Goal: Task Accomplishment & Management: Complete application form

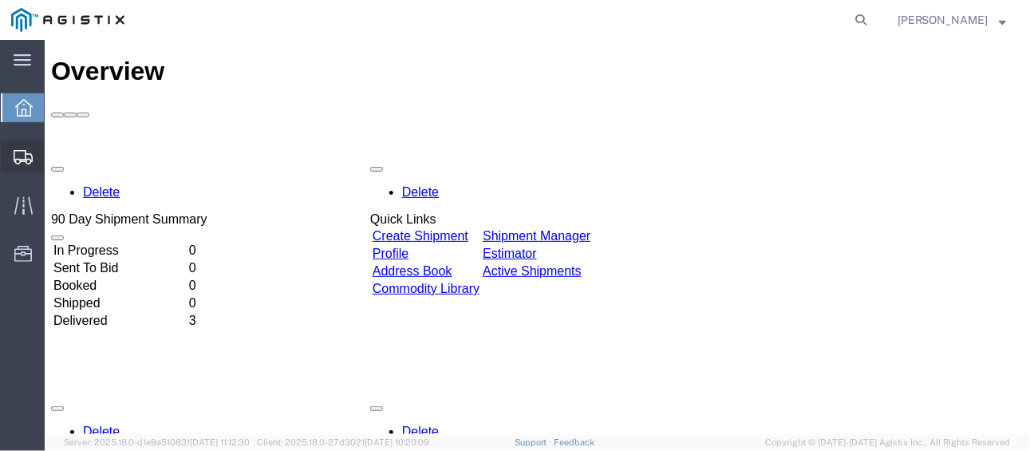
click at [0, 0] on span "Create Shipment" at bounding box center [0, 0] width 0 height 0
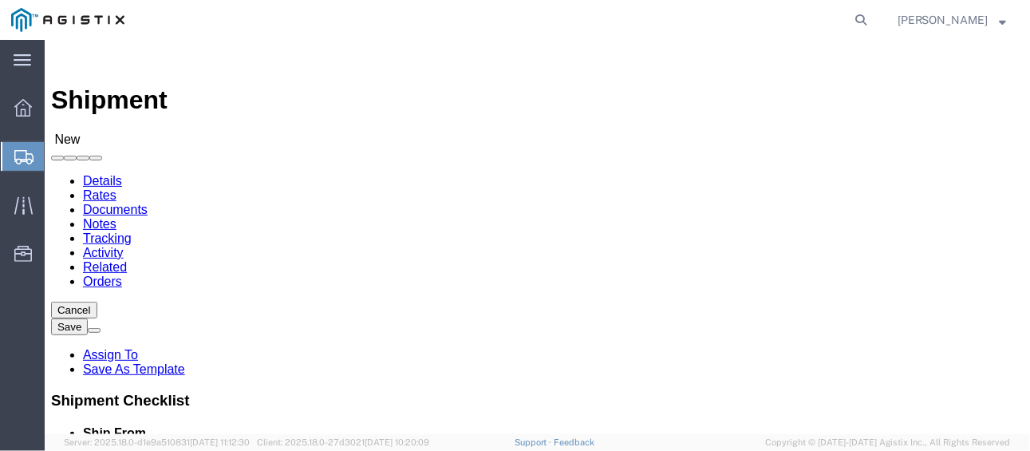
select select
click select "Select PG&E Tydenbrooks"
select select "111096"
click select "Select PG&E Tydenbrooks"
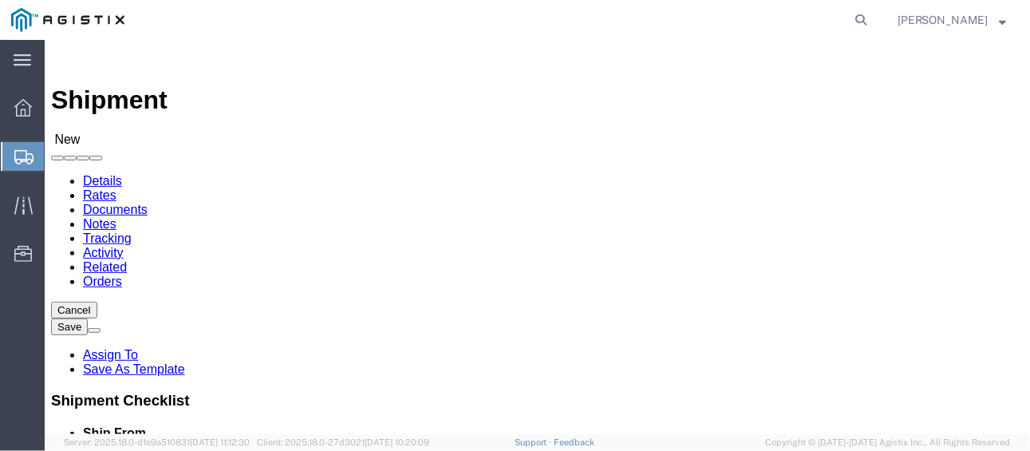
select select
click select "Select Tallapoosa"
select select "48971"
click select "Select Tallapoosa"
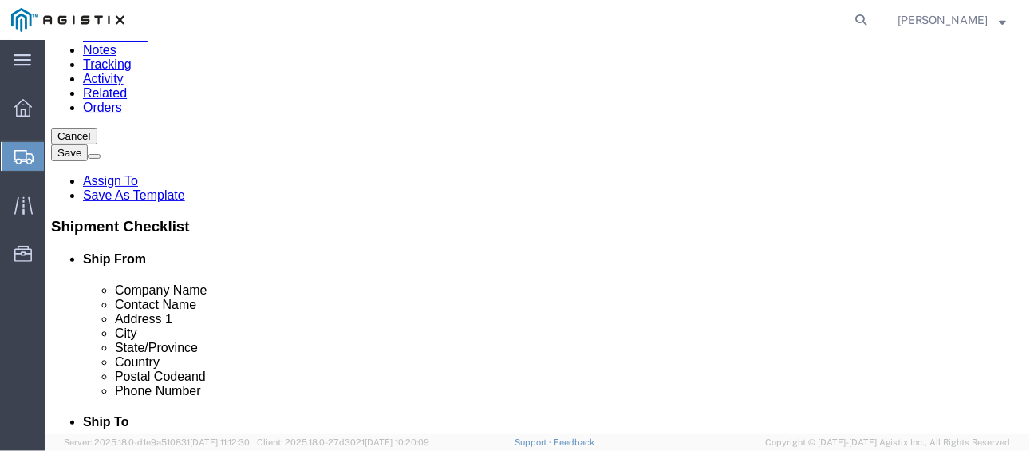
scroll to position [80, 0]
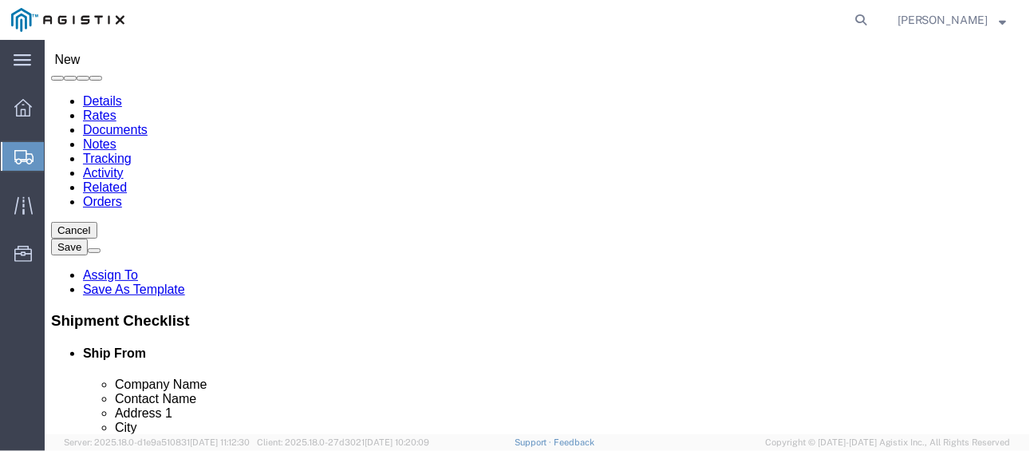
type input "TYD"
click input "text"
type input "T"
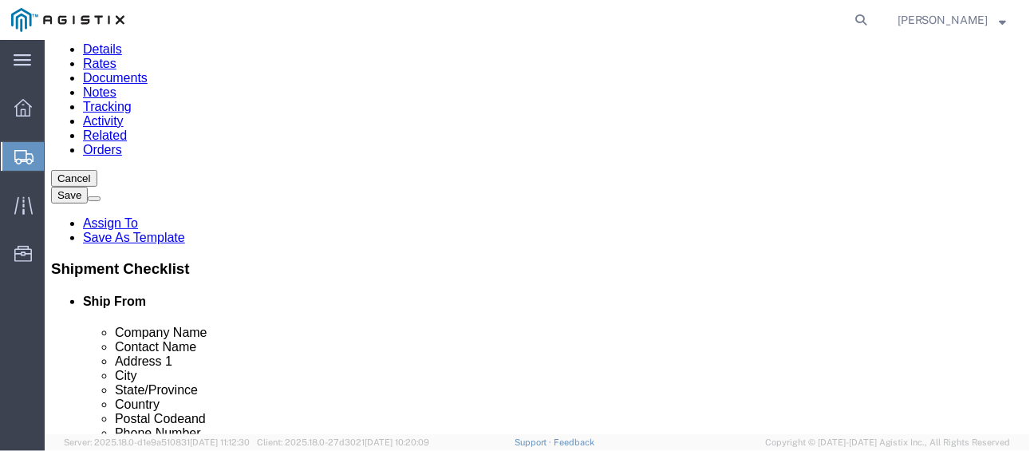
scroll to position [160, 0]
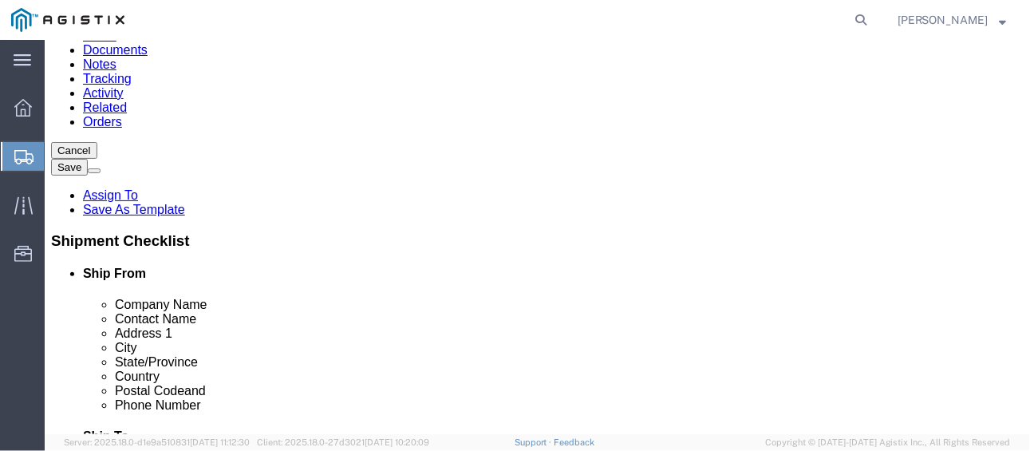
click p "- Tydenbrooks - (BRENDA) 1 Magnolia St, Tallapoosa, GA, 30176, US"
select select "GA"
type input "Tydenbrooks"
click input "text"
drag, startPoint x: 604, startPoint y: 271, endPoint x: 614, endPoint y: 272, distance: 10.5
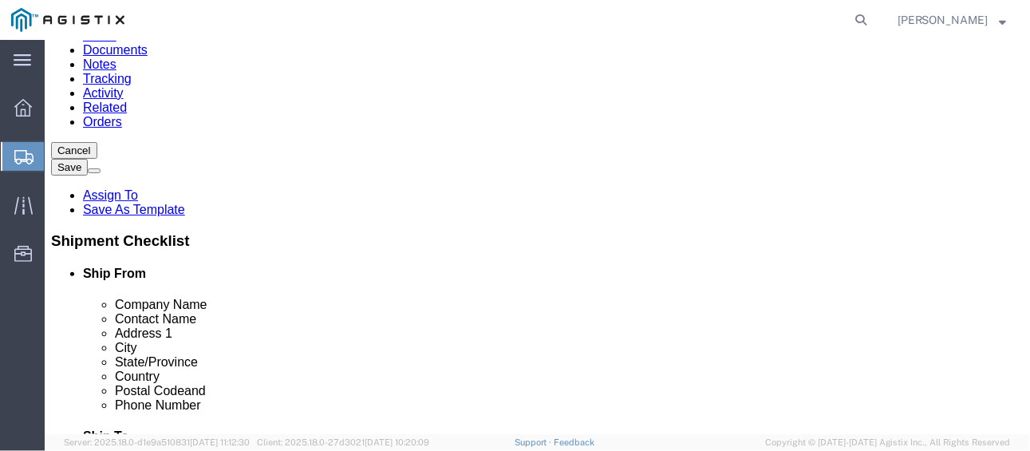
click input "PACIFIC"
type input "P"
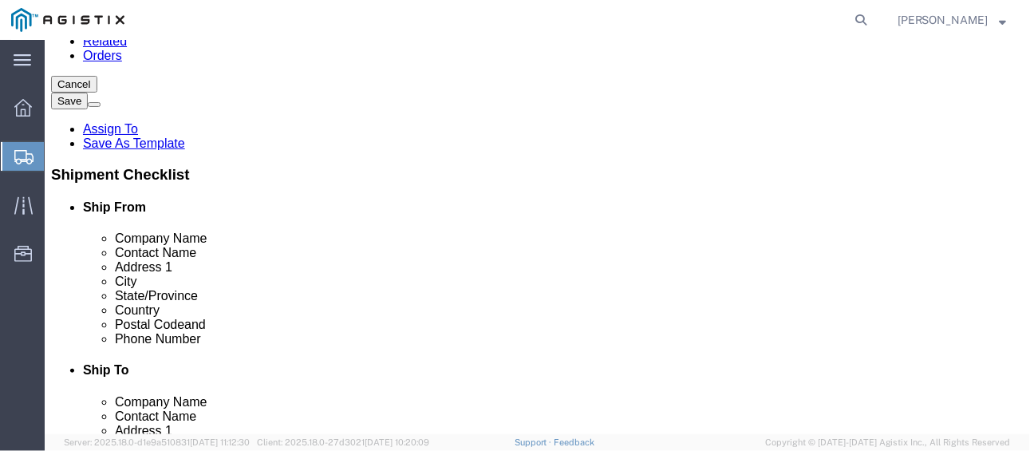
paste input "Pacific Gas & Electric - Wheatland"
type input "Pacific Gas & Electric - Wheatland"
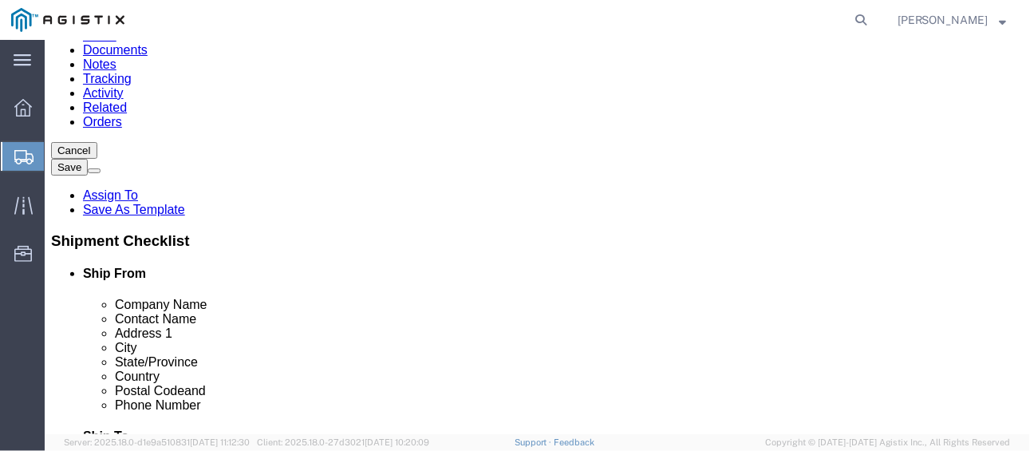
paste input "None Selected"
type input "None Selected"
paste input "3736 RANCHO ROAD"
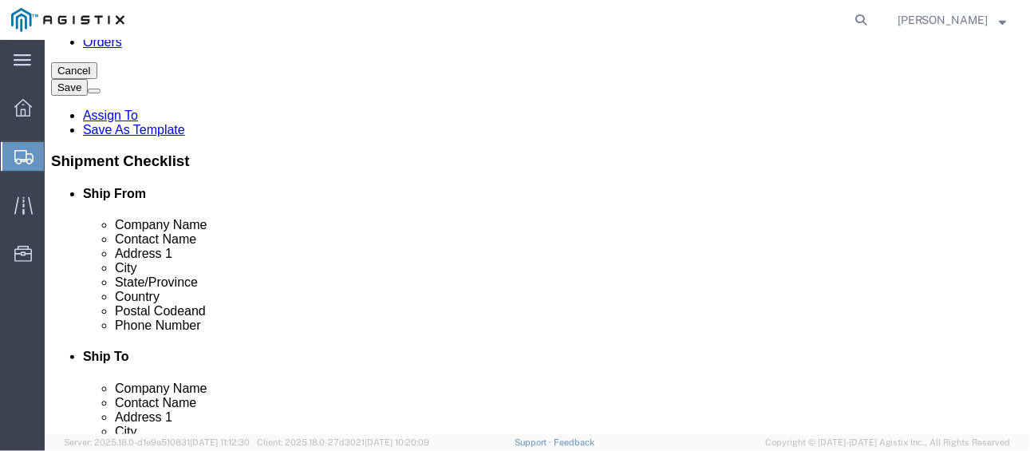
scroll to position [319, 0]
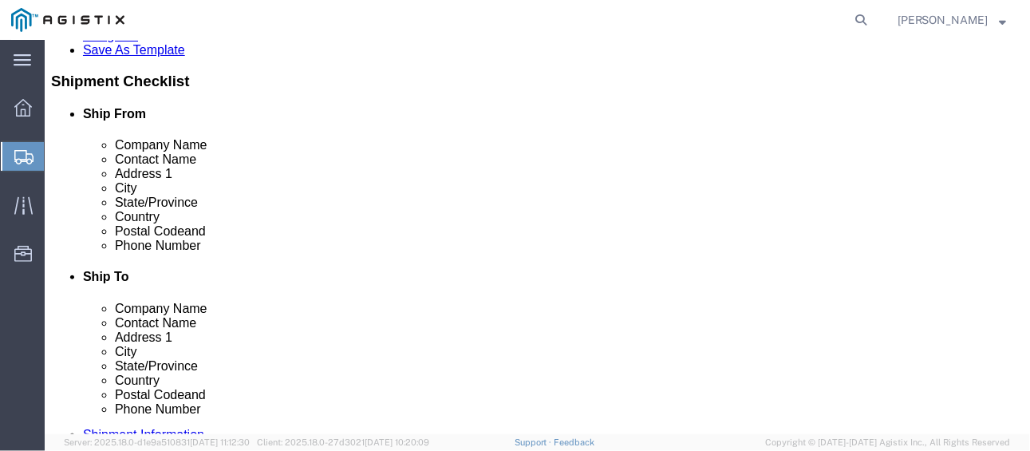
type input "3736 RANCHO ROAD"
paste input "Wheatland"
type input "Wheatland"
click label "City"
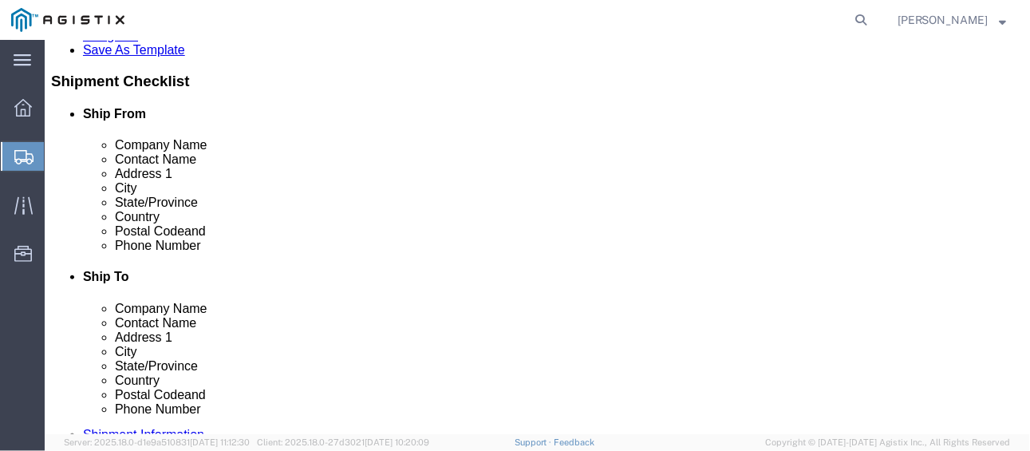
paste input "95692"
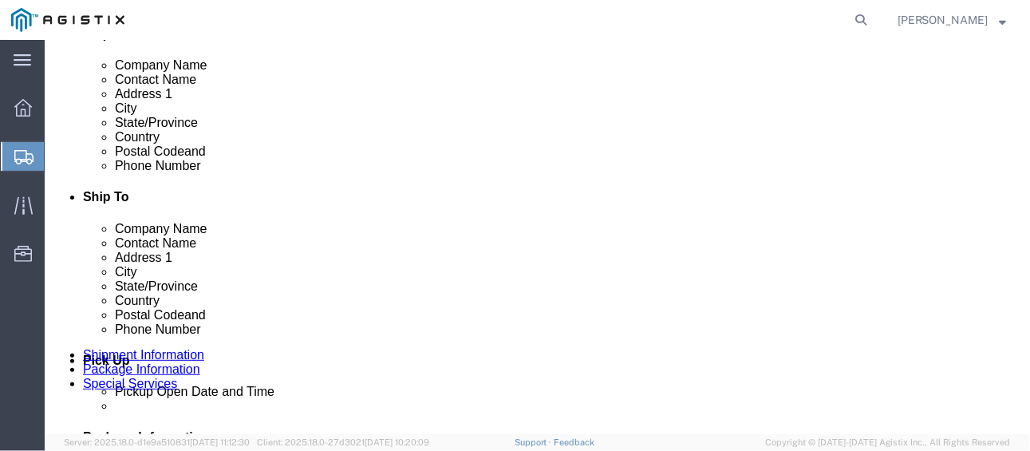
scroll to position [479, 0]
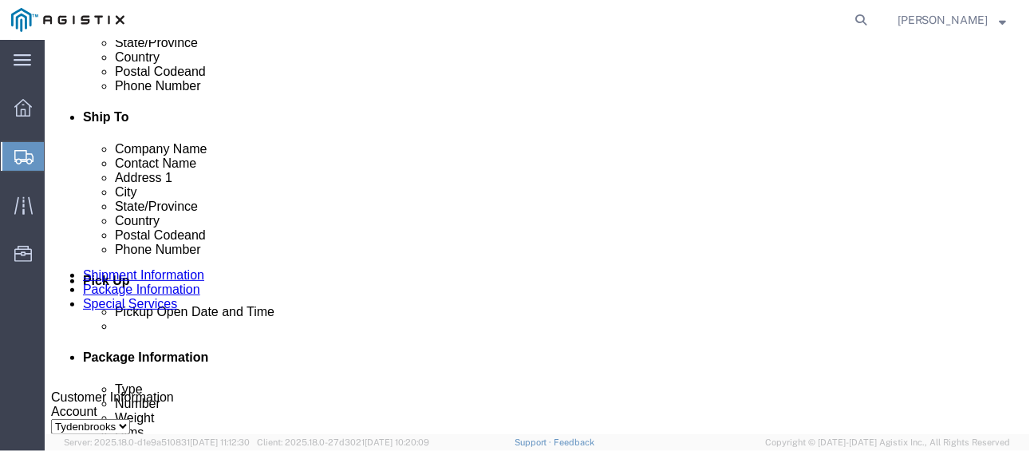
type input "95692"
paste input "925-254-3736"
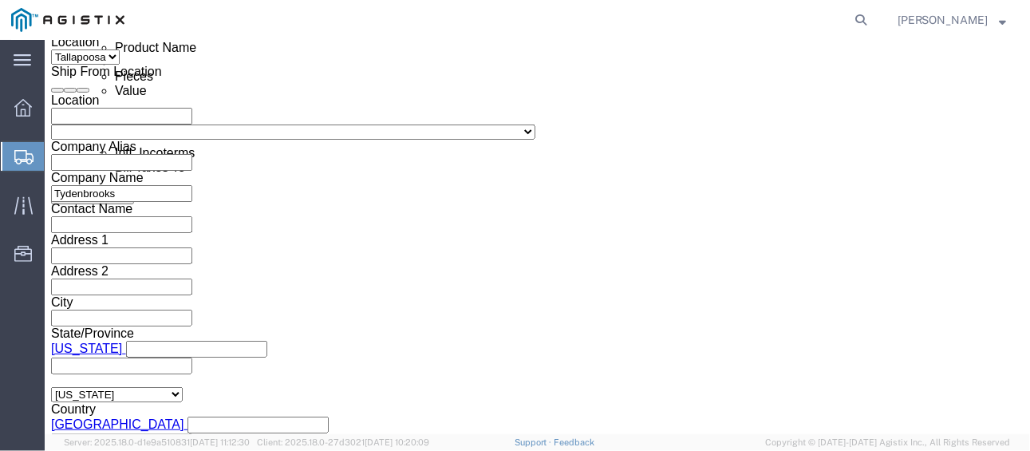
scroll to position [958, 0]
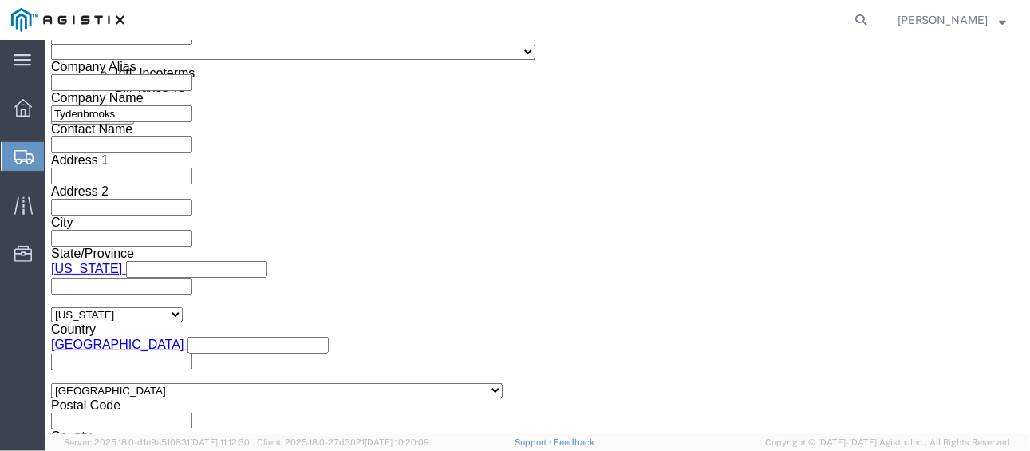
type input "925-254-3736"
click input "text"
paste input "3501416912"
type input "3501416912"
click select "Select Account Type Activity ID Airline Appointment Number ASN Batch Request # …"
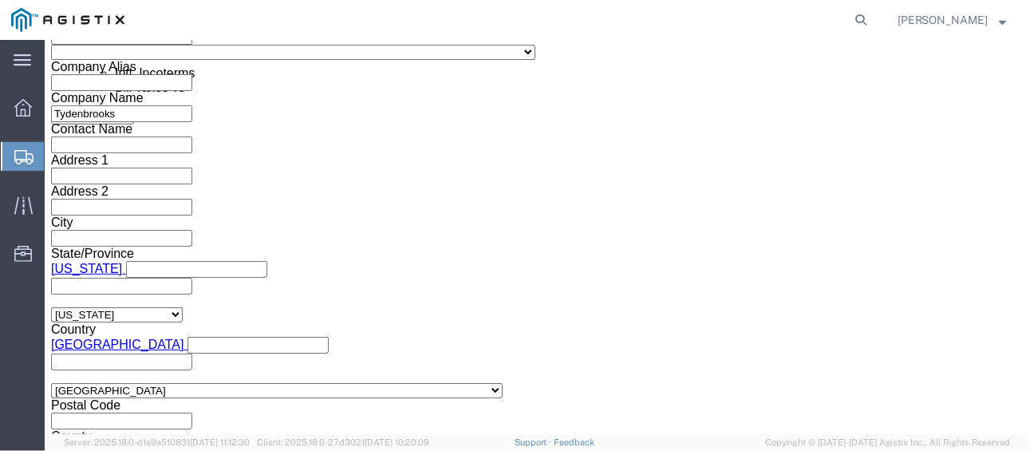
click select "Select Account Type Activity ID Airline Appointment Number ASN Batch Request # …"
select select "PURCHORD"
click select "Select Account Type Activity ID Airline Appointment Number ASN Batch Request # …"
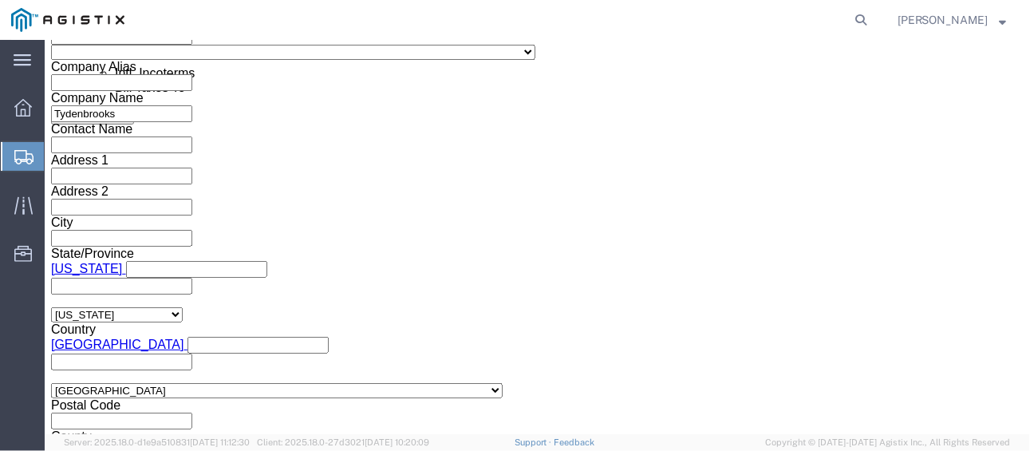
click div "Delivery by Date Delivery Start Date Delivery Start Time Deliver Open Date and …"
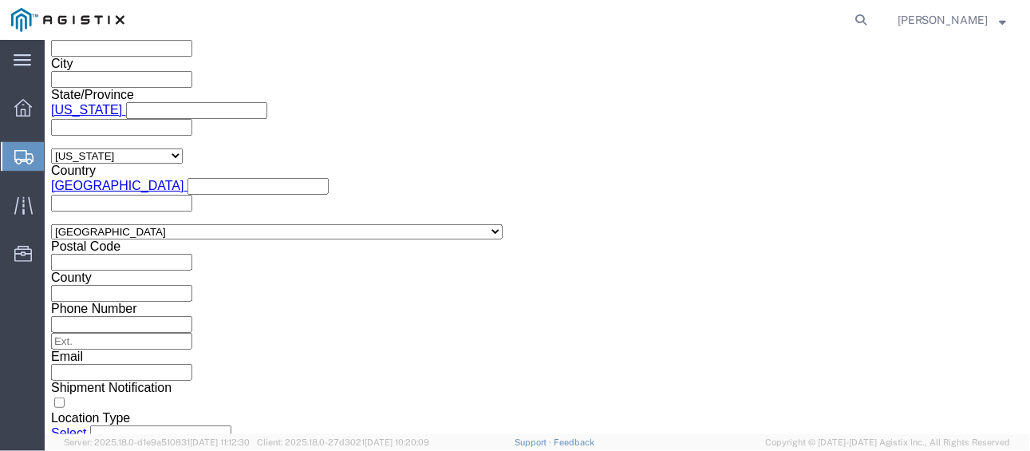
scroll to position [1234, 0]
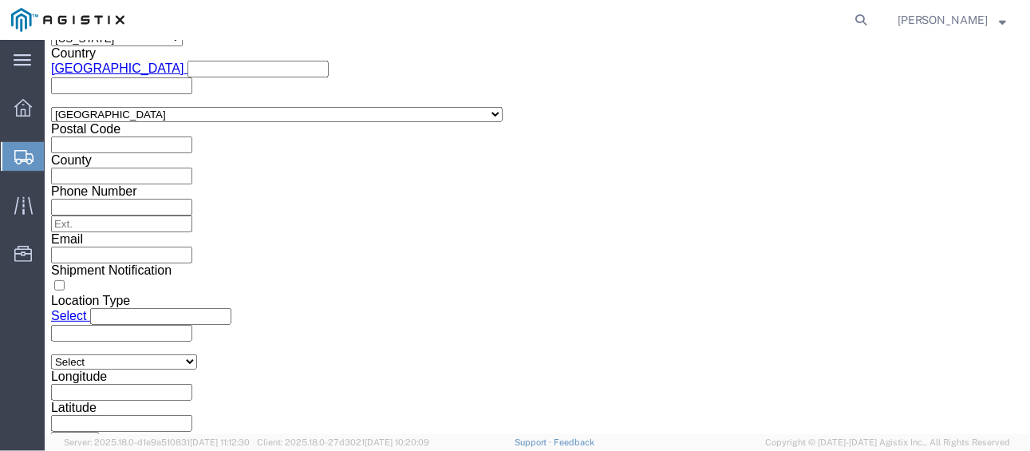
click button "Continue"
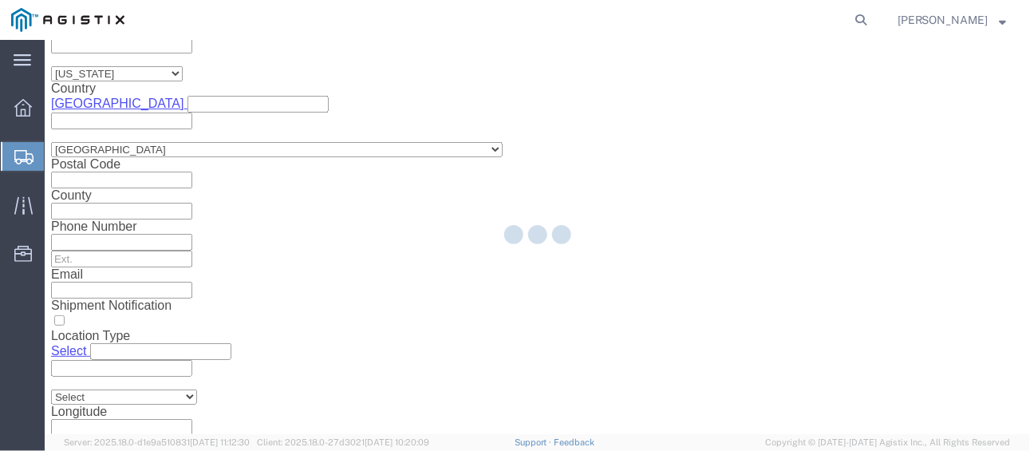
scroll to position [143, 0]
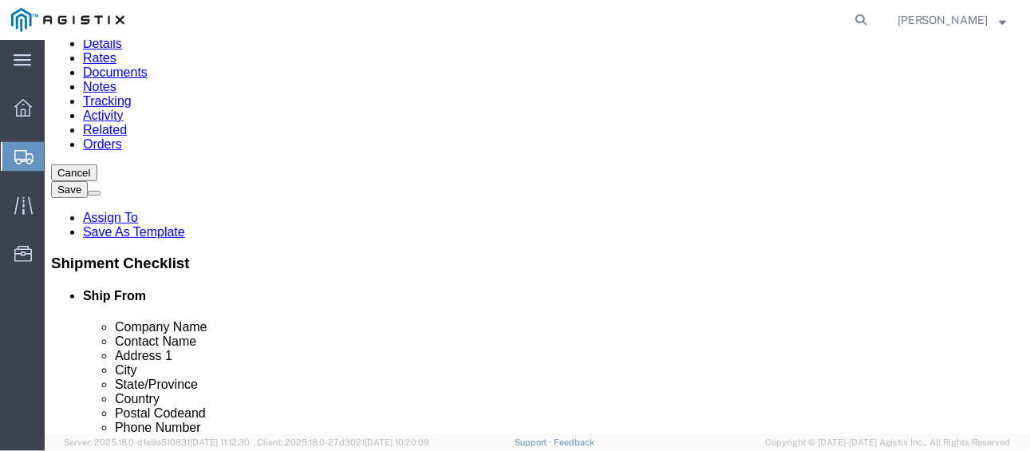
click select "Select Bale(s) Basket(s) Bolt(s) Bottle(s) Buckets Bulk Bundle(s) Can(s) Cardbo…"
select select "PSNS"
click select "Select Bale(s) Basket(s) Bolt(s) Bottle(s) Buckets Bulk Bundle(s) Can(s) Cardbo…"
click input "text"
type input "48"
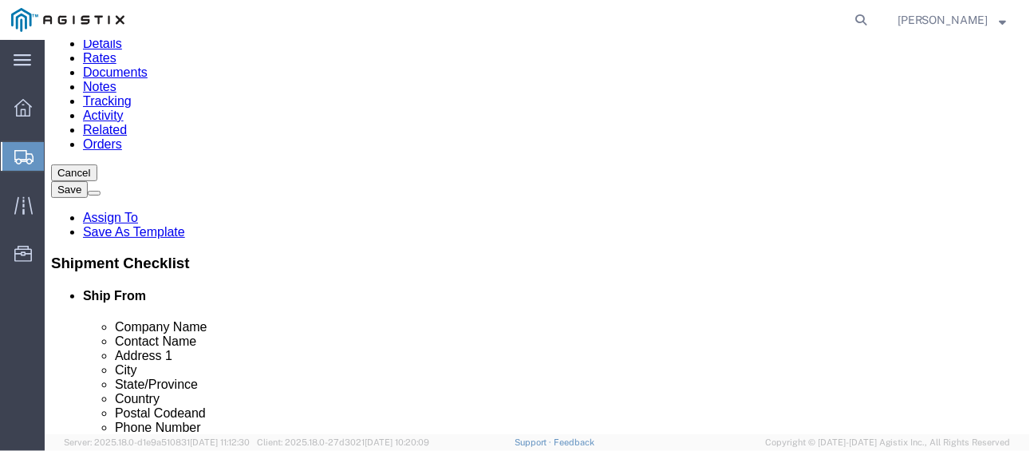
click input "text"
type input "40"
click input "text"
type input "34"
drag, startPoint x: 180, startPoint y: 285, endPoint x: 149, endPoint y: 300, distance: 34.6
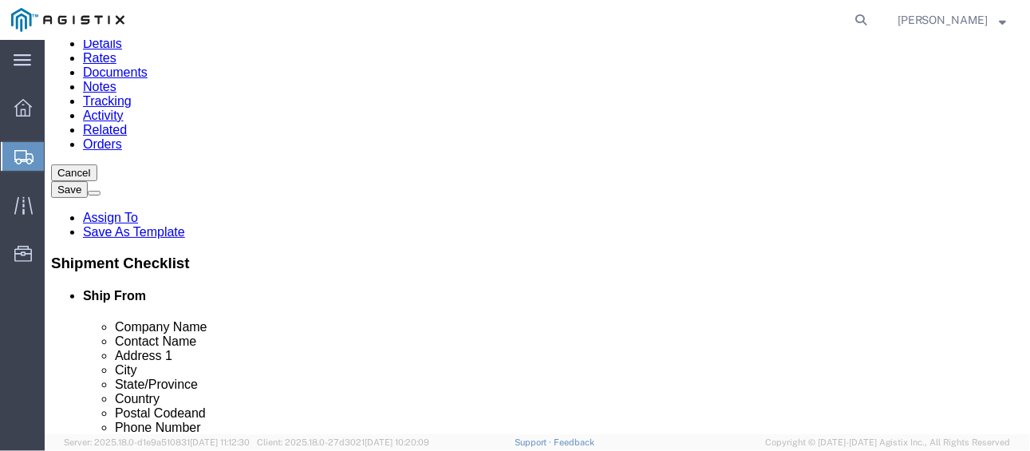
click div "Package Type Select Bale(s) Basket(s) Bolt(s) Bottle(s) Buckets Bulk Bundle(s) …"
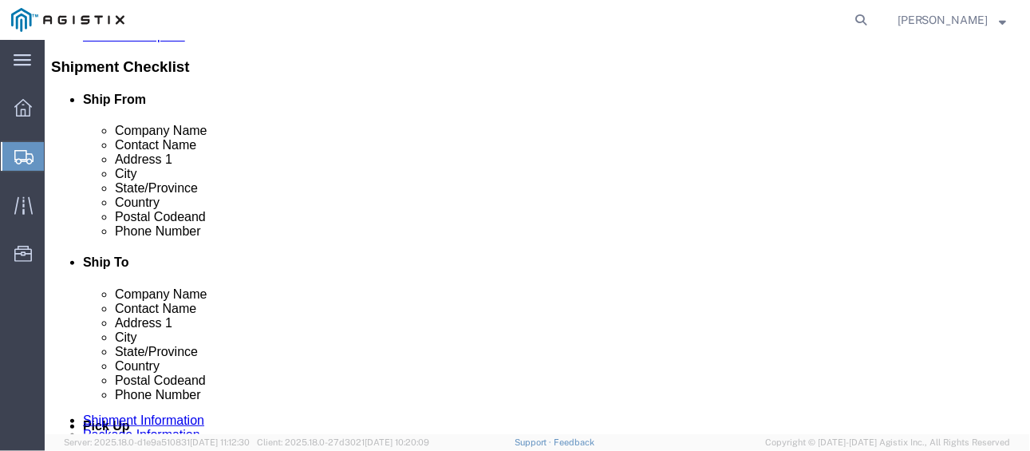
scroll to position [359, 0]
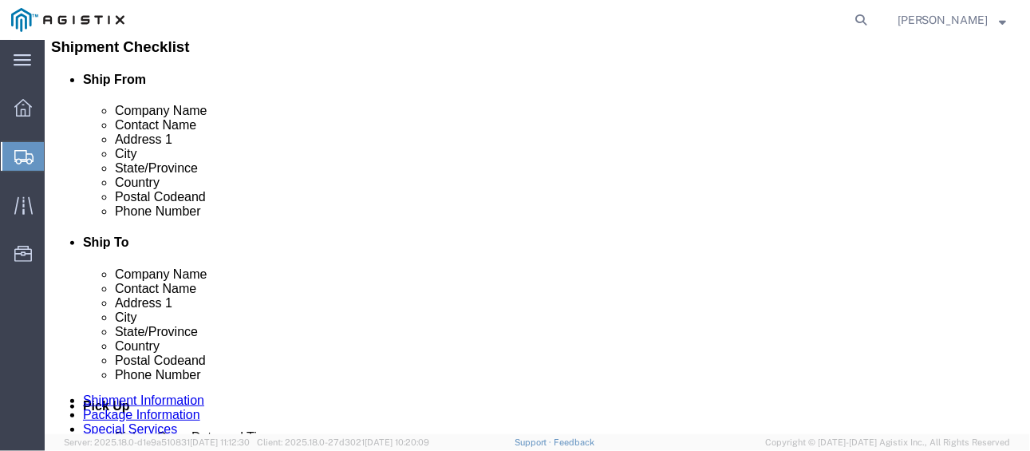
type input "295"
click button "Continue"
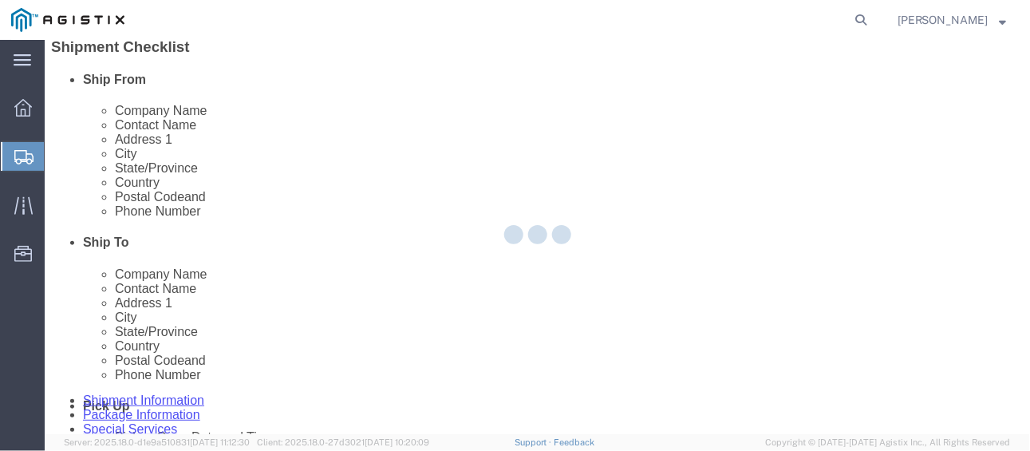
select select
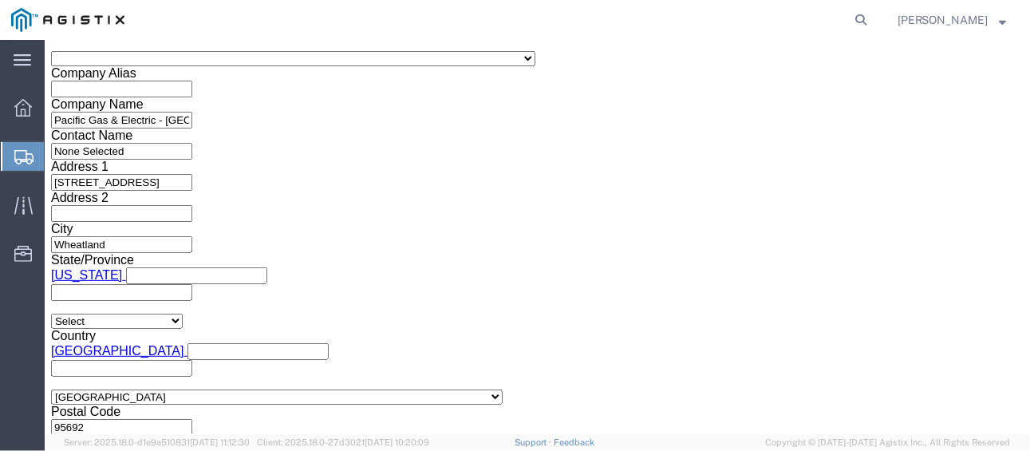
scroll to position [1848, 0]
click button "Upload"
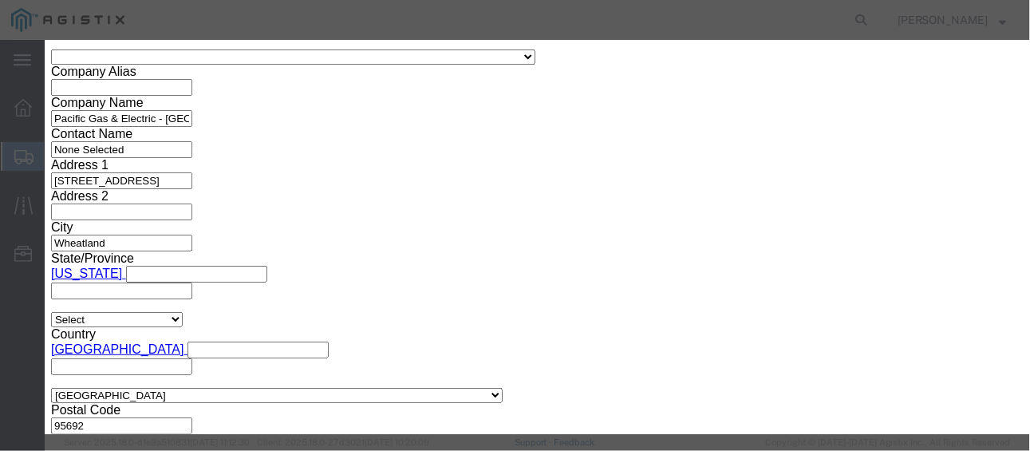
click button "Upload"
click icon "button"
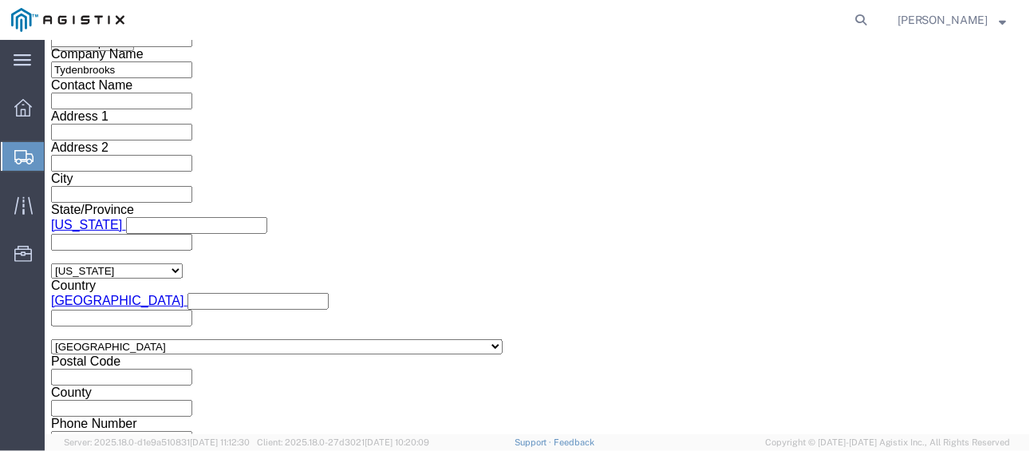
scroll to position [958, 0]
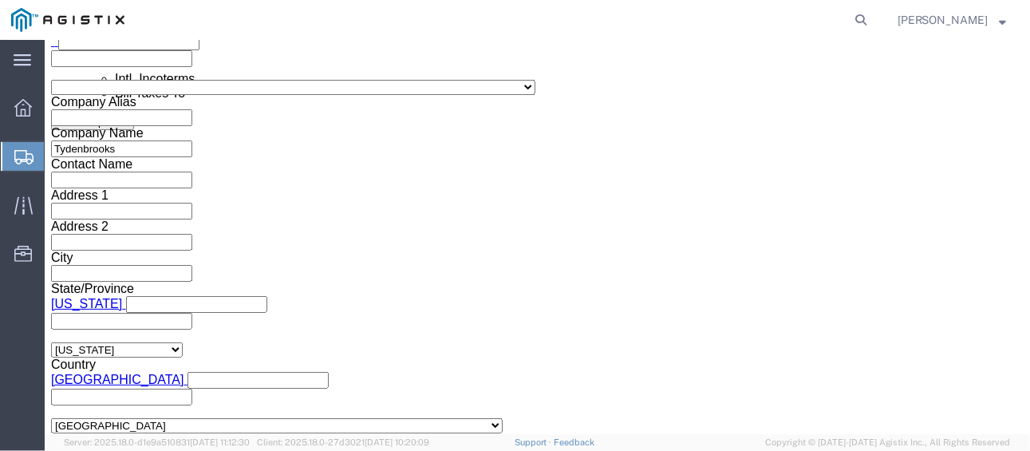
click input "text"
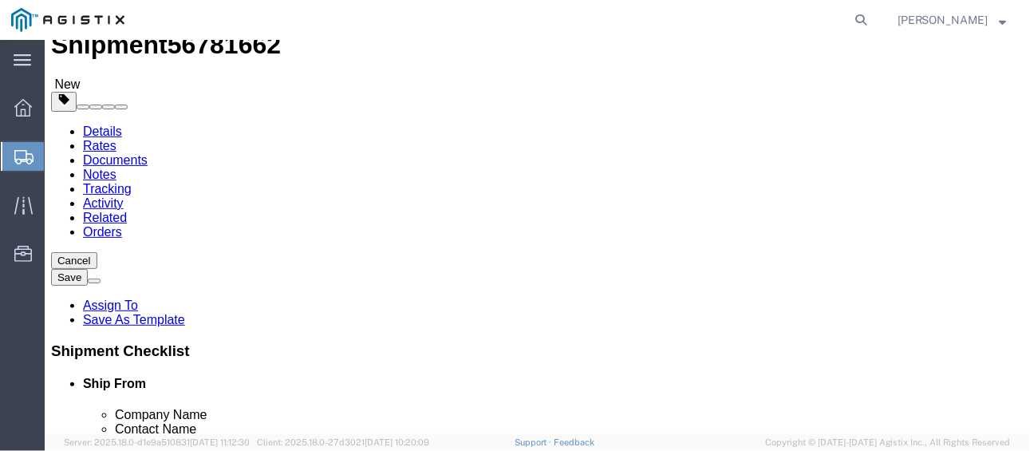
scroll to position [80, 0]
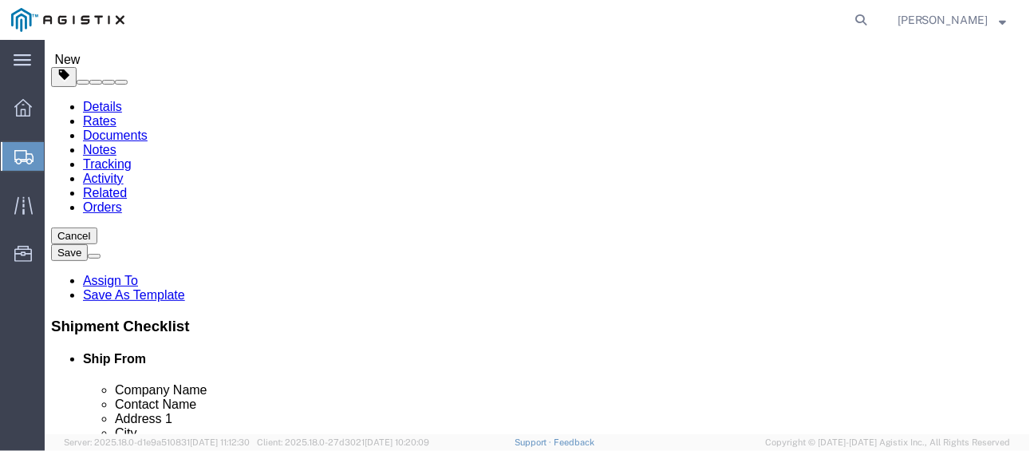
type input "Enter Email Address"
click span "button"
click div "Services Select one or more Air Ride Truck Blanket Wrap Carnet Consolidated Shi…"
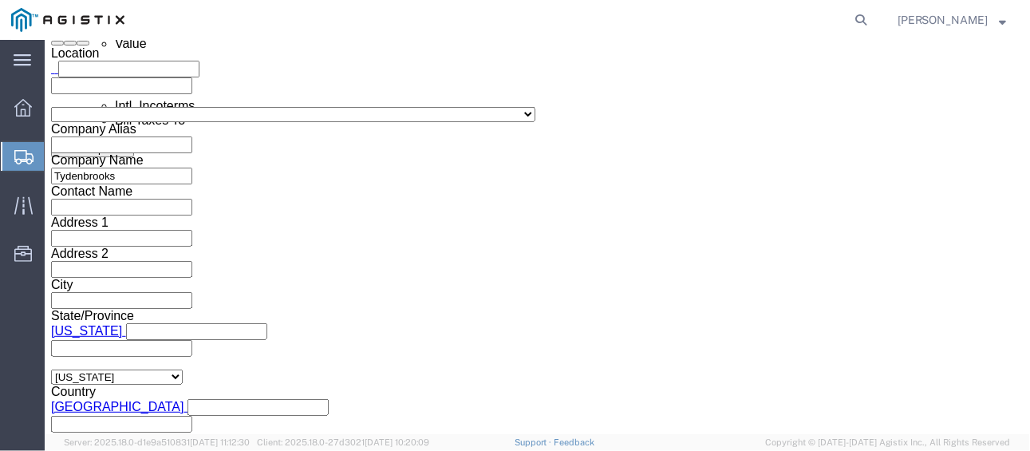
scroll to position [958, 0]
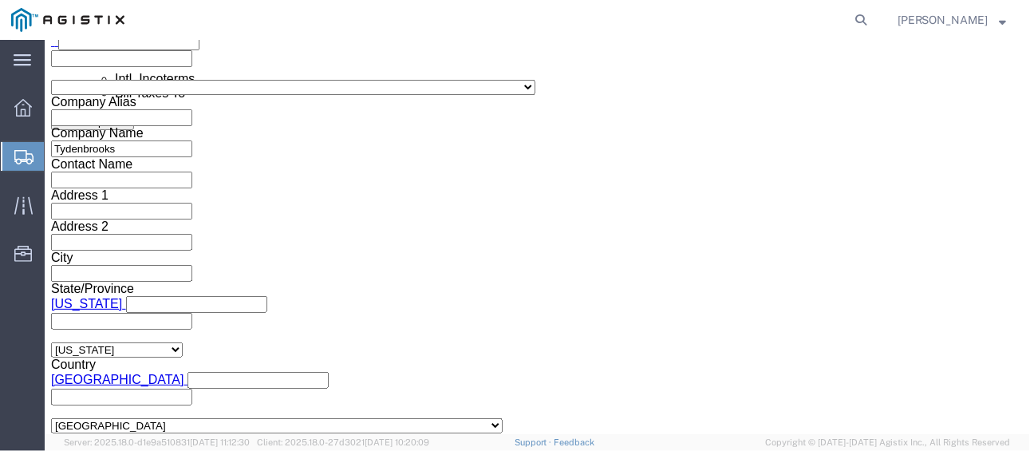
click icon
click label "Include shipping documents"
click input "Include shipping documents"
checkbox input "true"
click input "text"
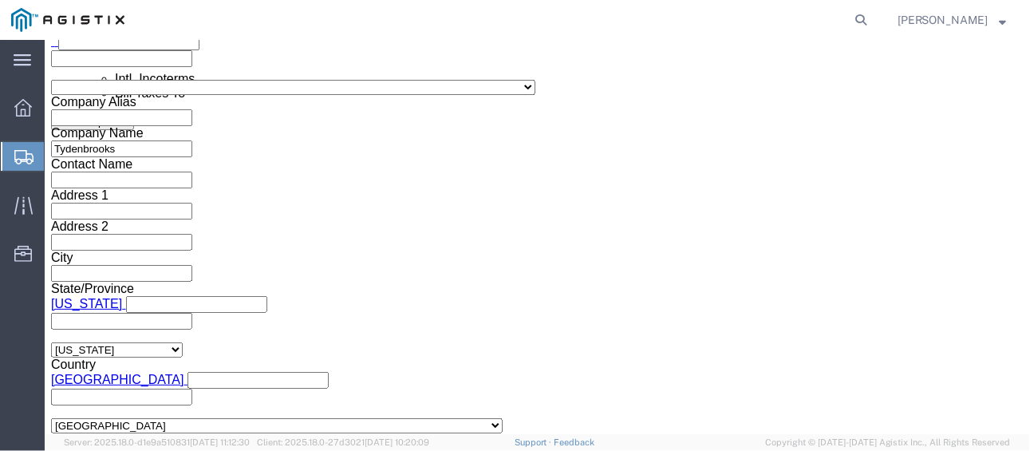
type input "B"
type input "bwilliams@tydenbrooks.com"
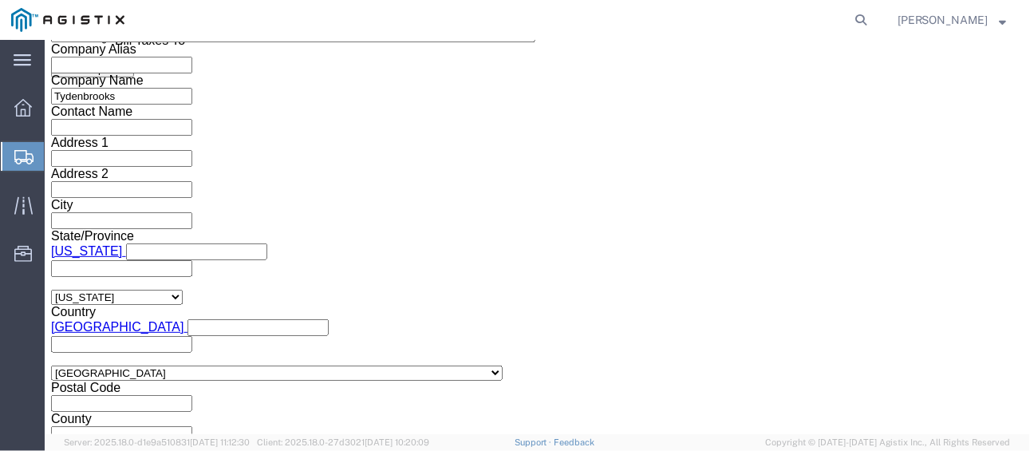
scroll to position [1037, 0]
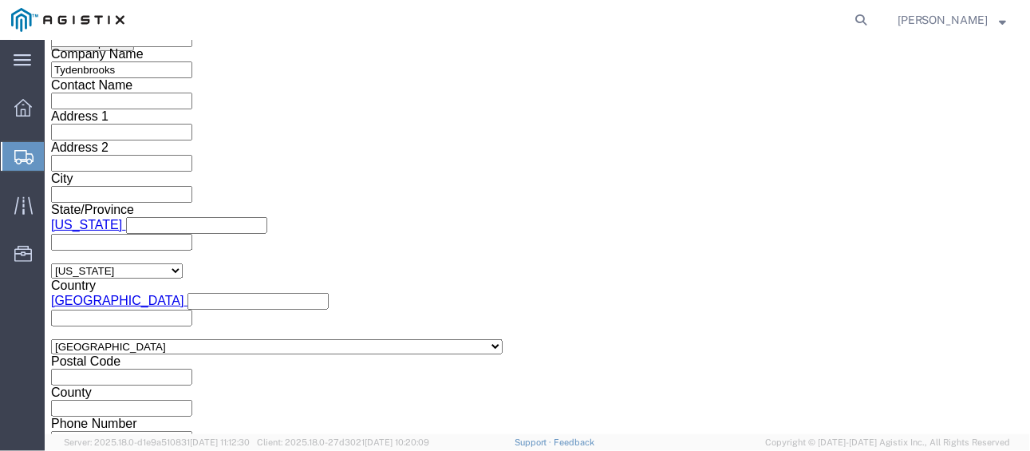
click label "BOL"
click input "BOL"
checkbox input "true"
click input "Packing List"
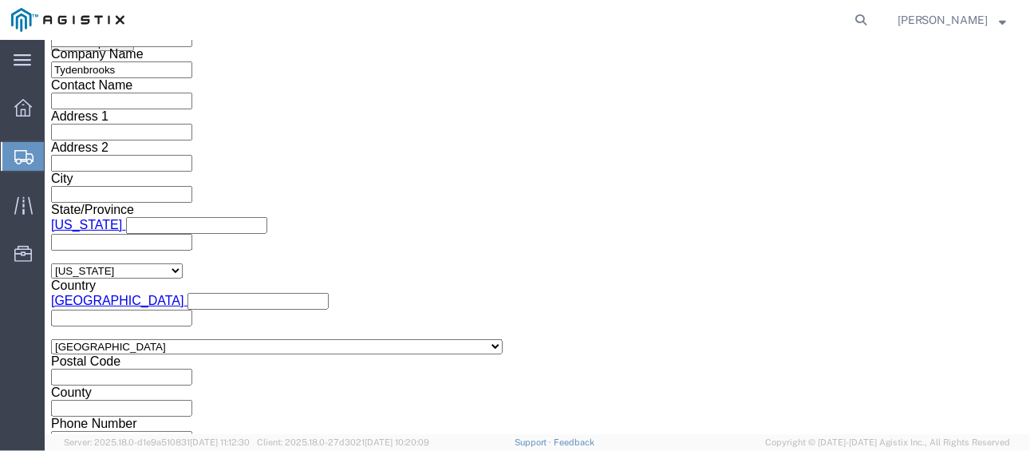
checkbox input "false"
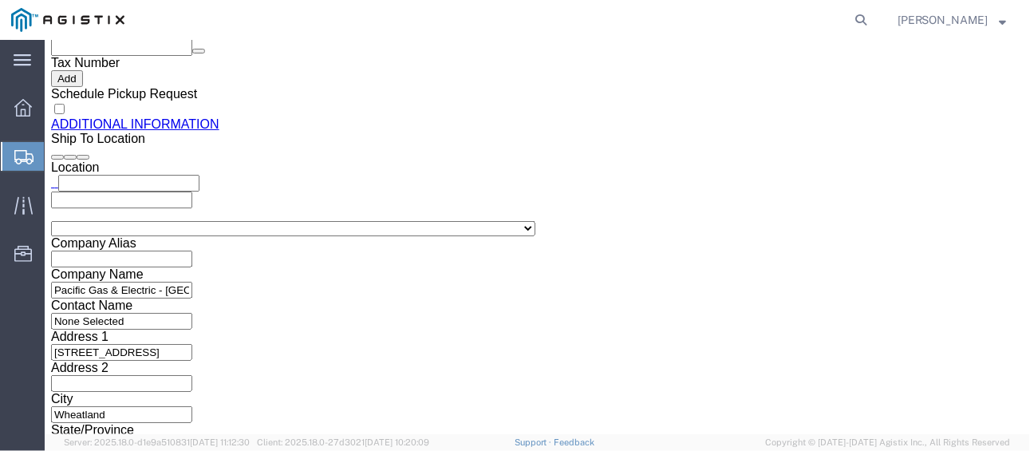
scroll to position [1867, 0]
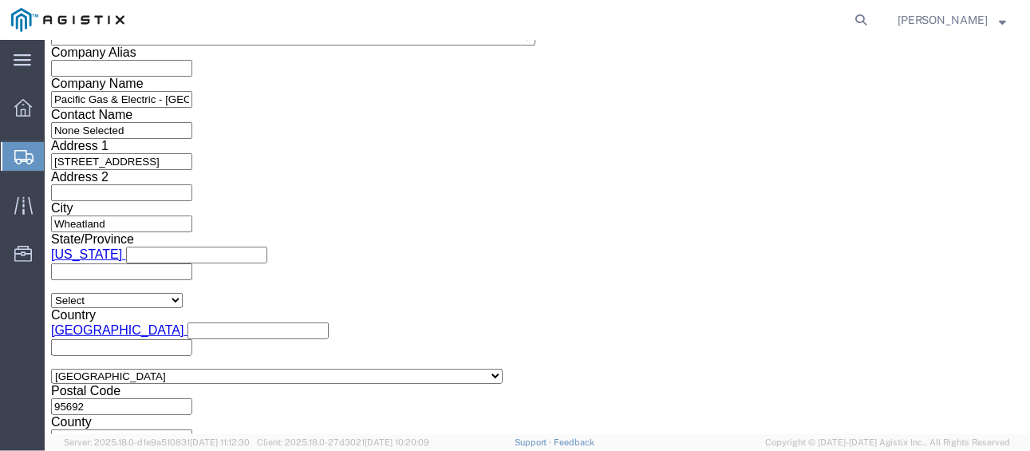
click button "Upload"
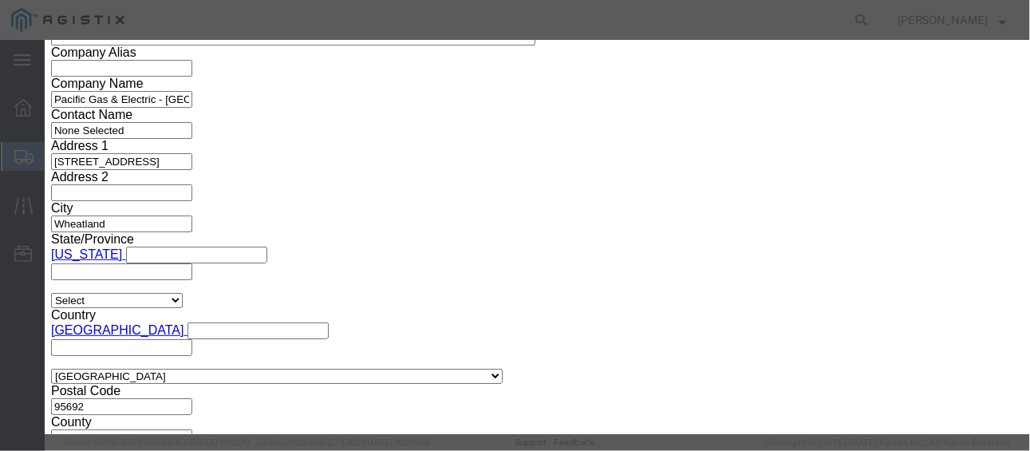
click icon "button"
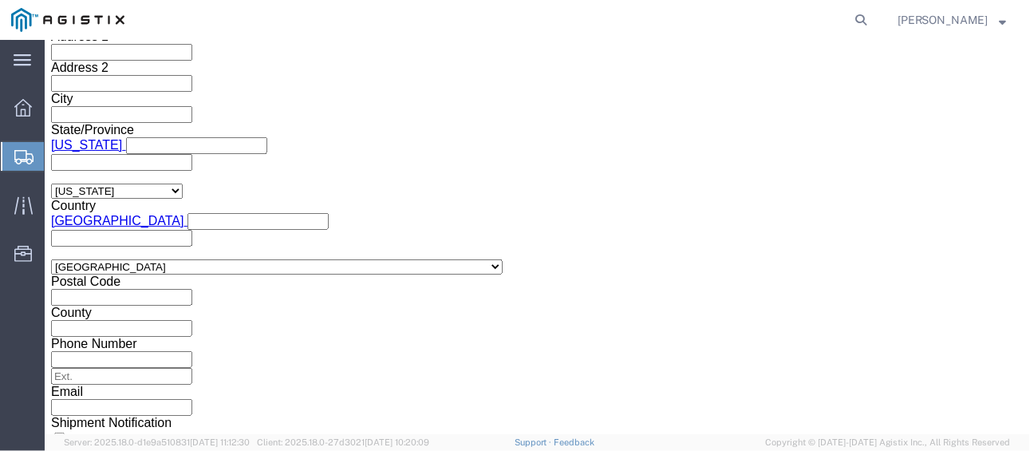
scroll to position [1196, 0]
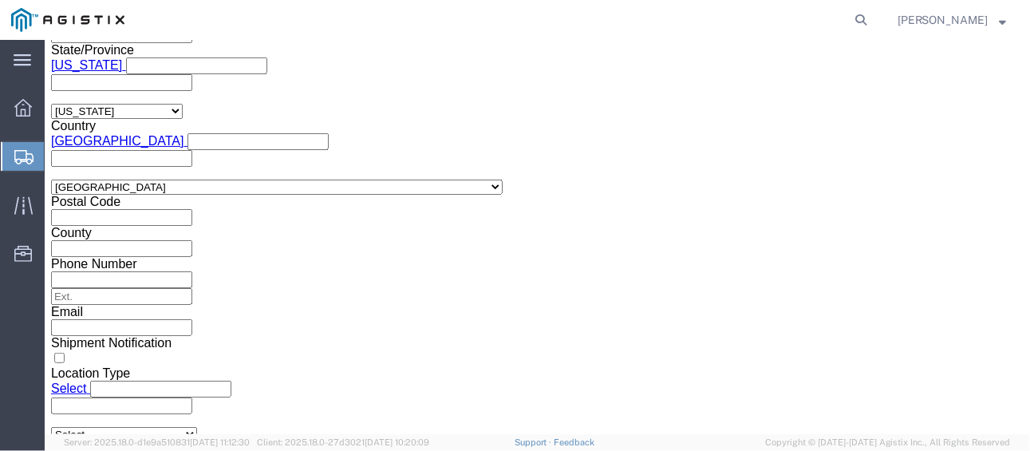
click input "text"
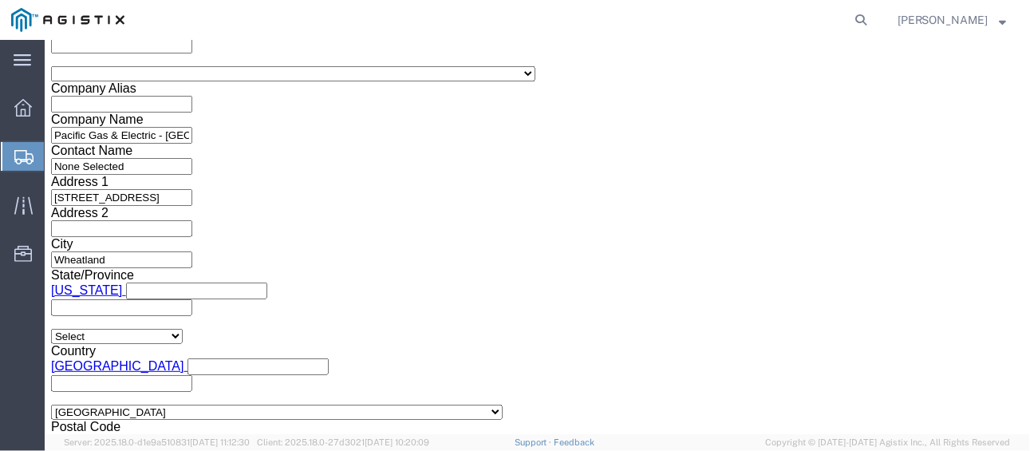
scroll to position [1835, 0]
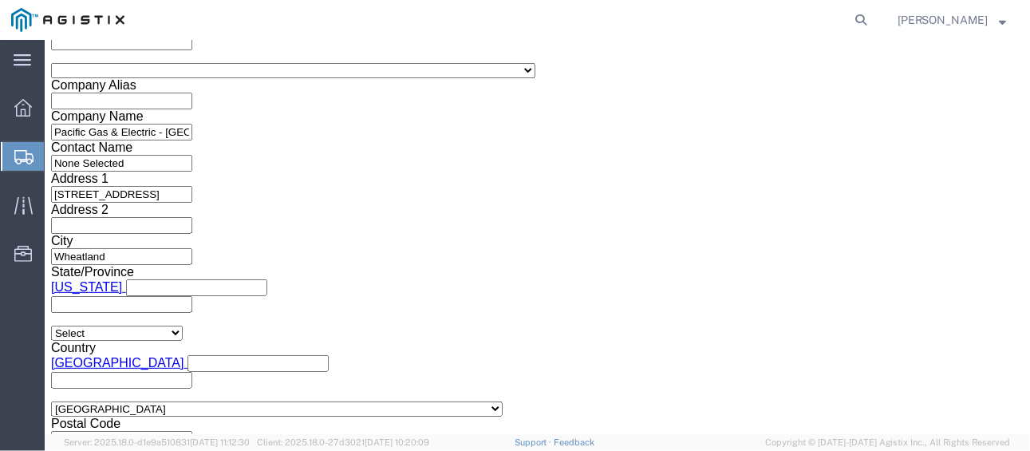
click button "Upload"
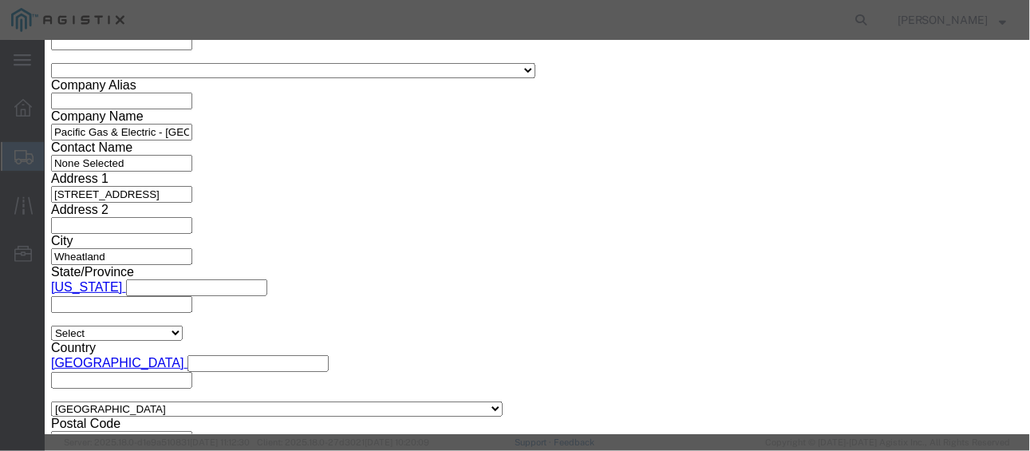
click button "Browse"
click icon "button"
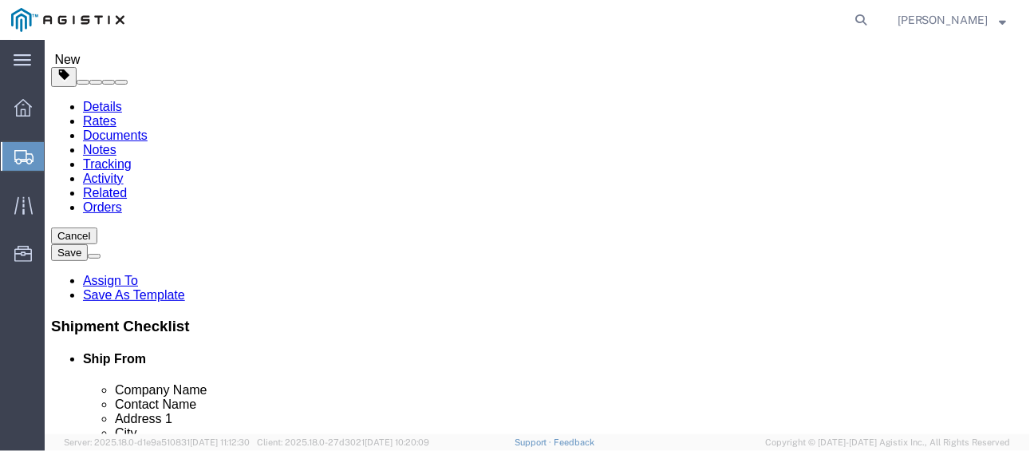
scroll to position [0, 0]
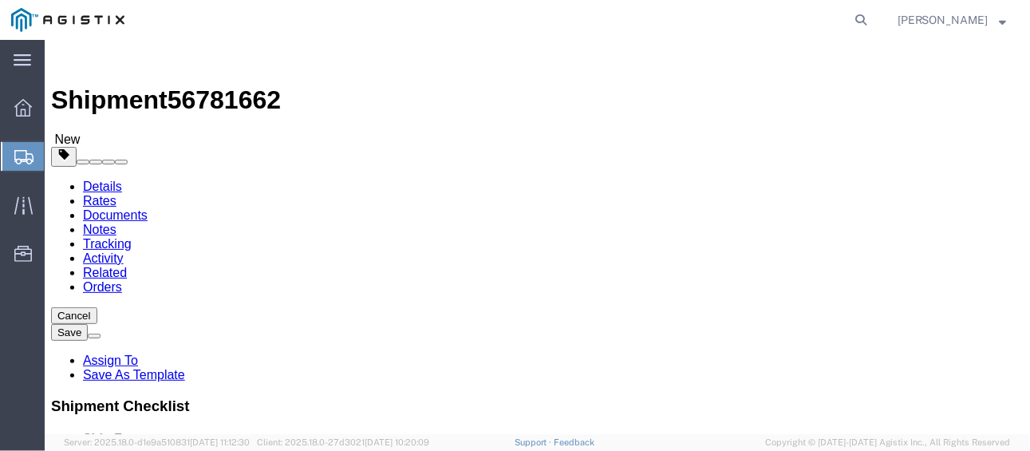
click span
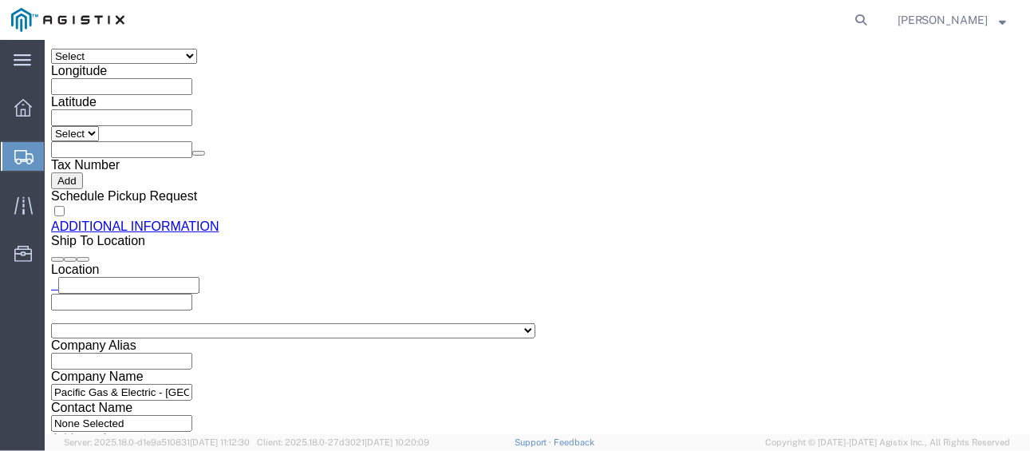
scroll to position [1600, 0]
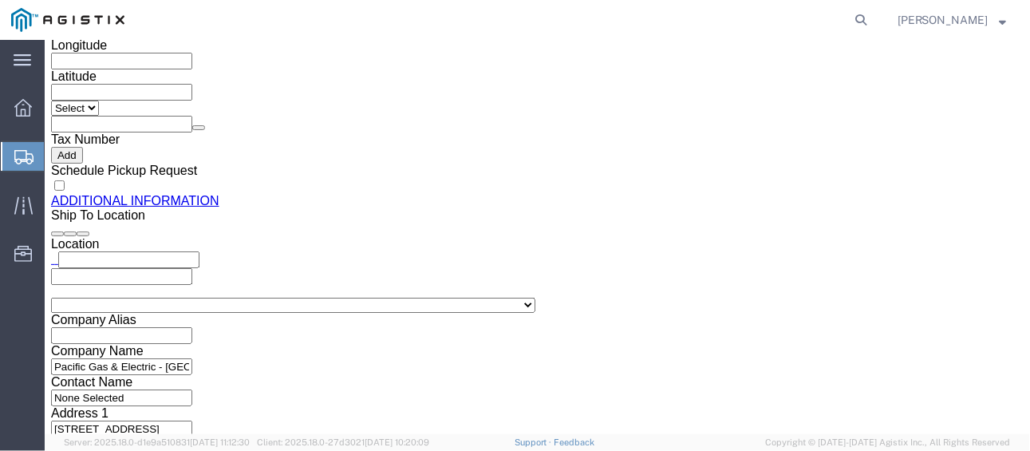
click button "Upload"
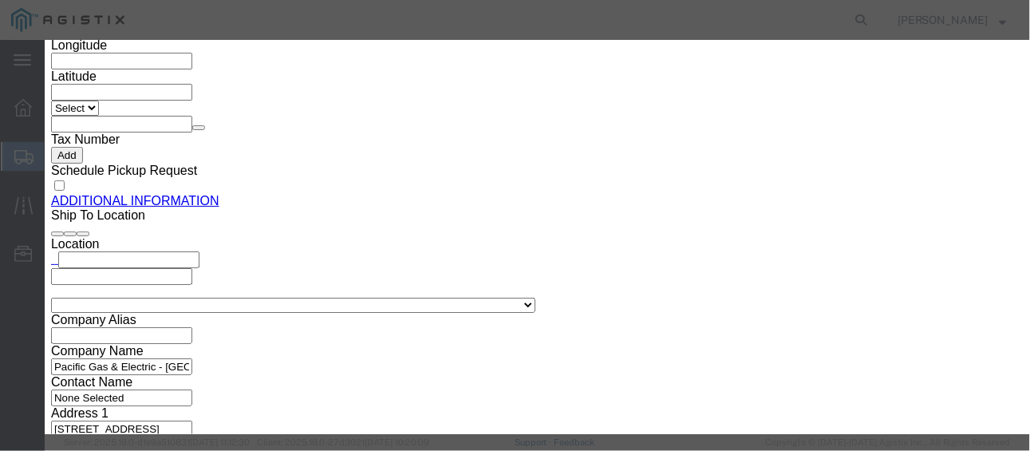
click icon "button"
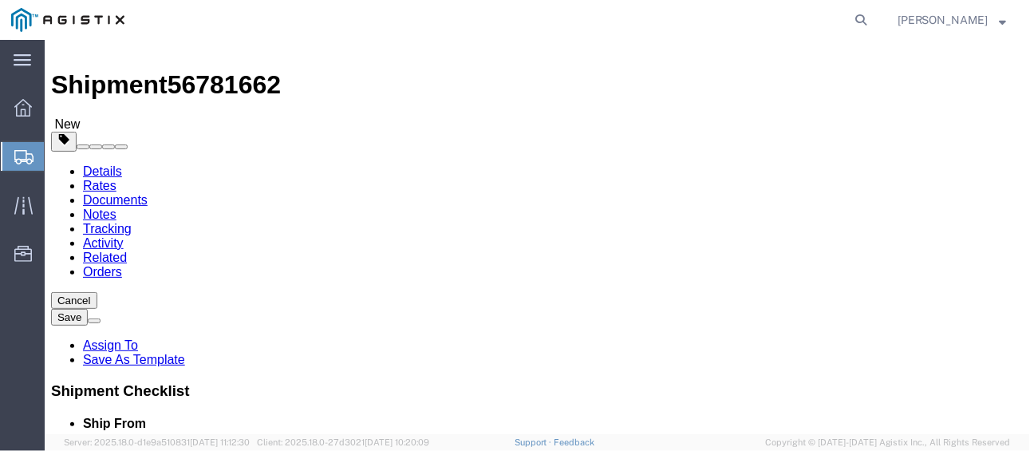
scroll to position [0, 0]
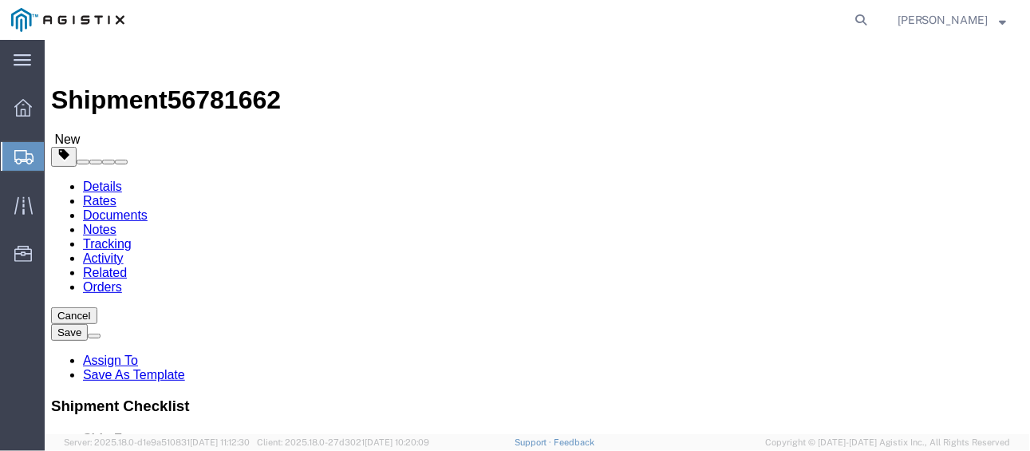
click span
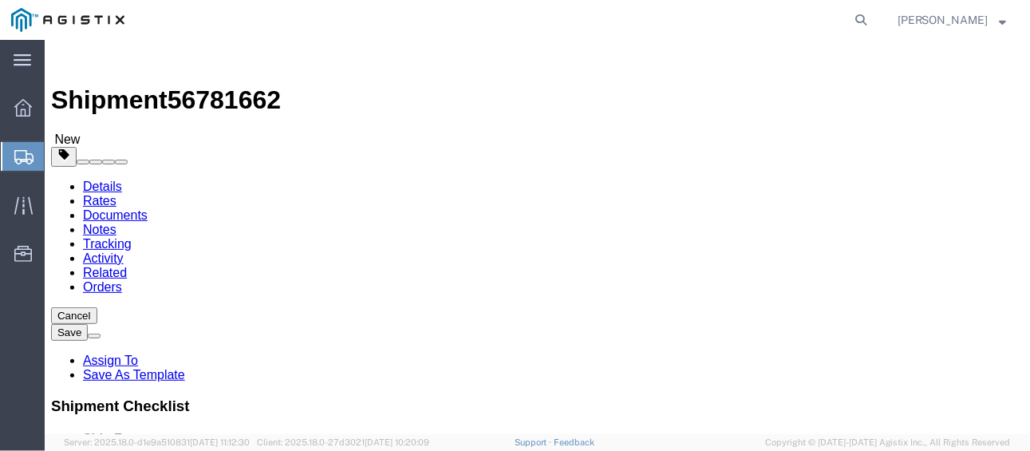
click span
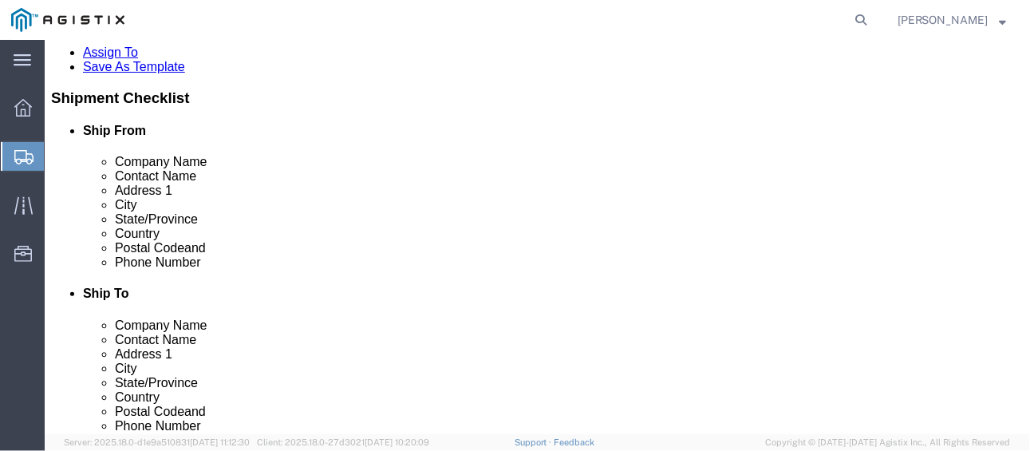
scroll to position [319, 0]
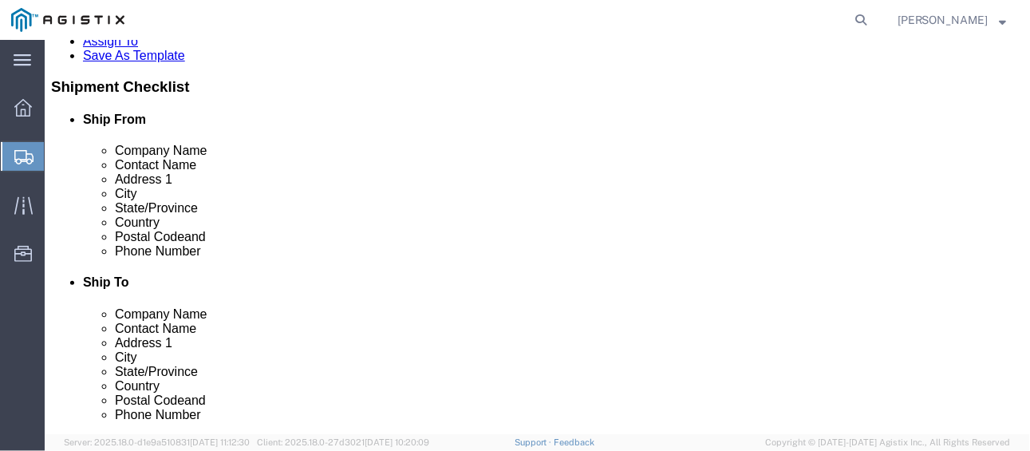
click span "New"
click img
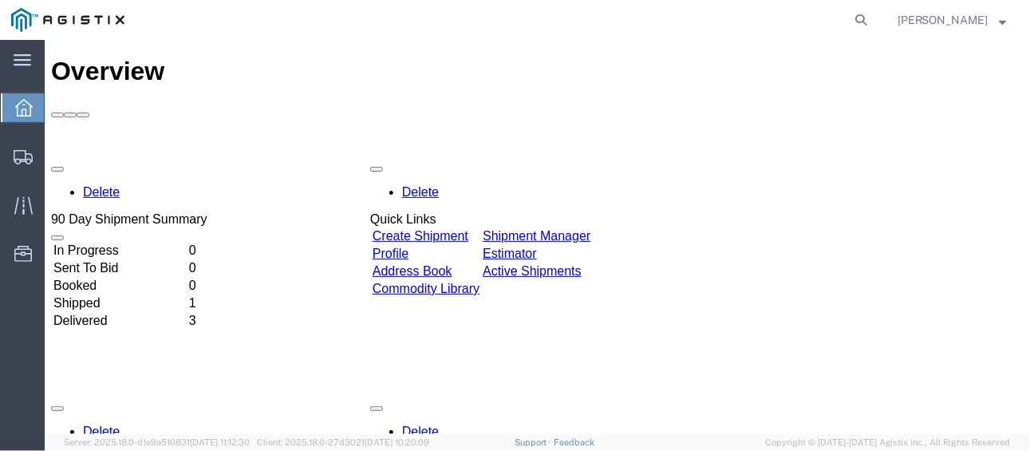
click at [143, 294] on td "Shipped" at bounding box center [119, 302] width 134 height 16
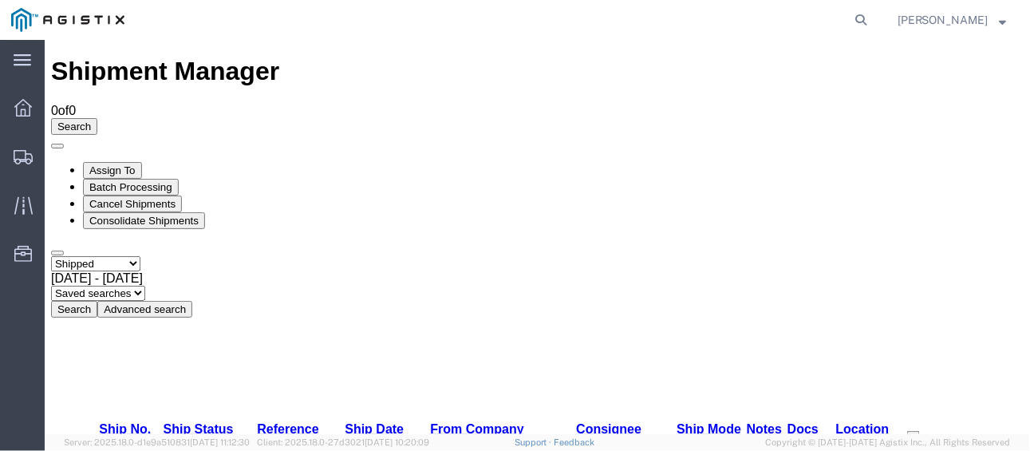
click at [97, 300] on button "Search" at bounding box center [73, 308] width 46 height 17
click at [0, 0] on span "Simple Shipment" at bounding box center [0, 0] width 0 height 0
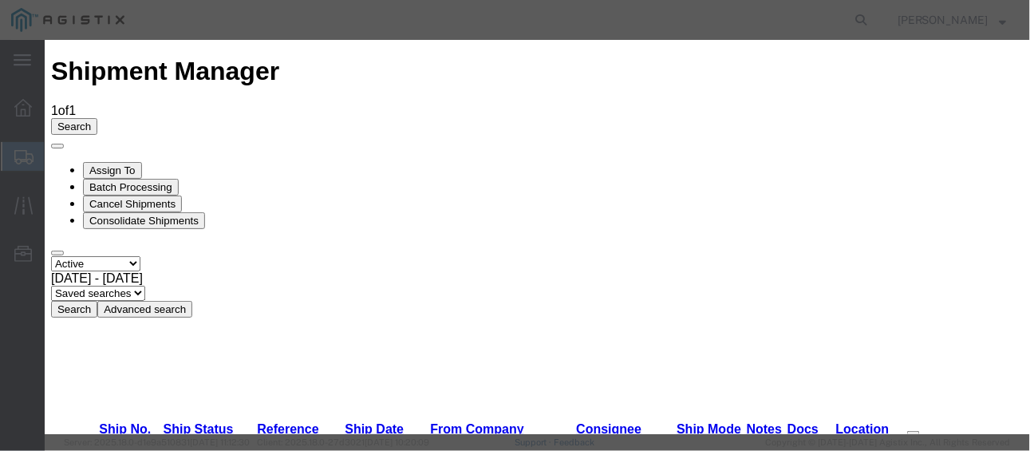
select select "111096"
select select "48971"
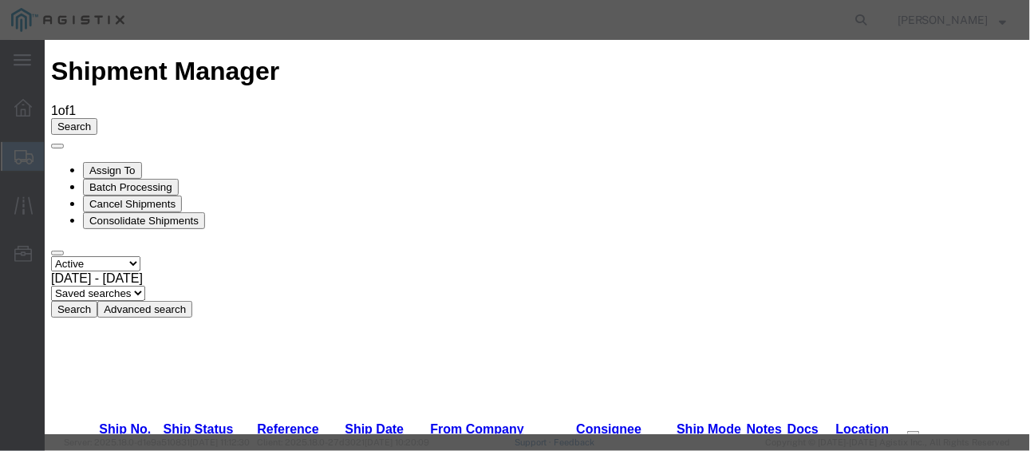
select select "71801"
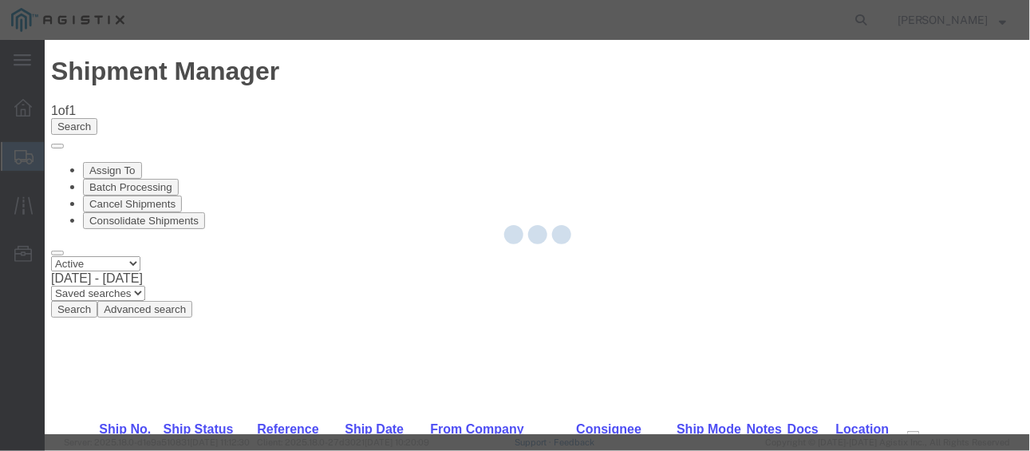
drag, startPoint x: 180, startPoint y: 222, endPoint x: 226, endPoint y: 262, distance: 60.5
type input "PG&E"
type input "750 Stafford Way"
type input "Yuba City"
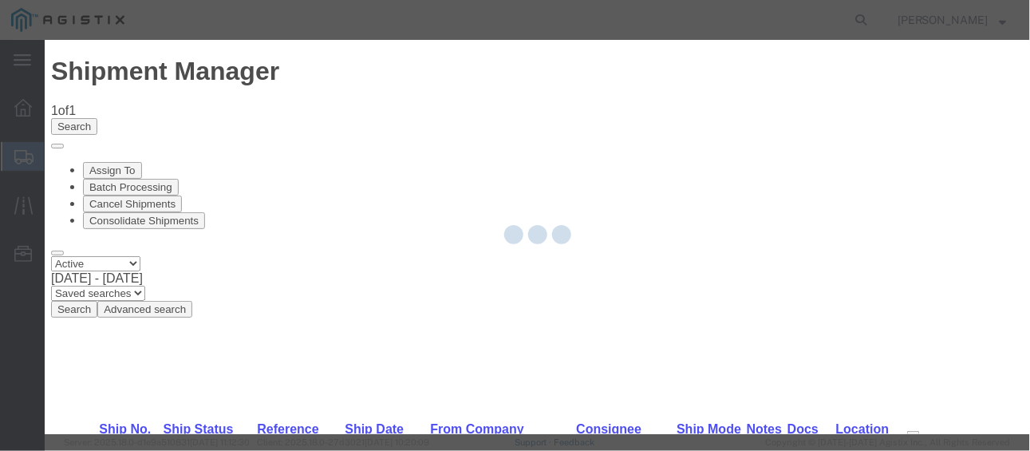
type input "95991"
select select "CA"
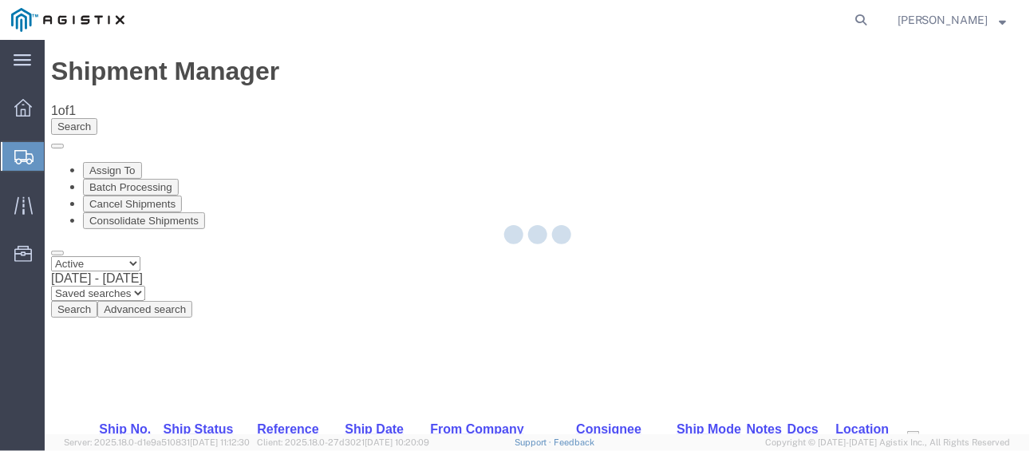
select select "CUSTREF"
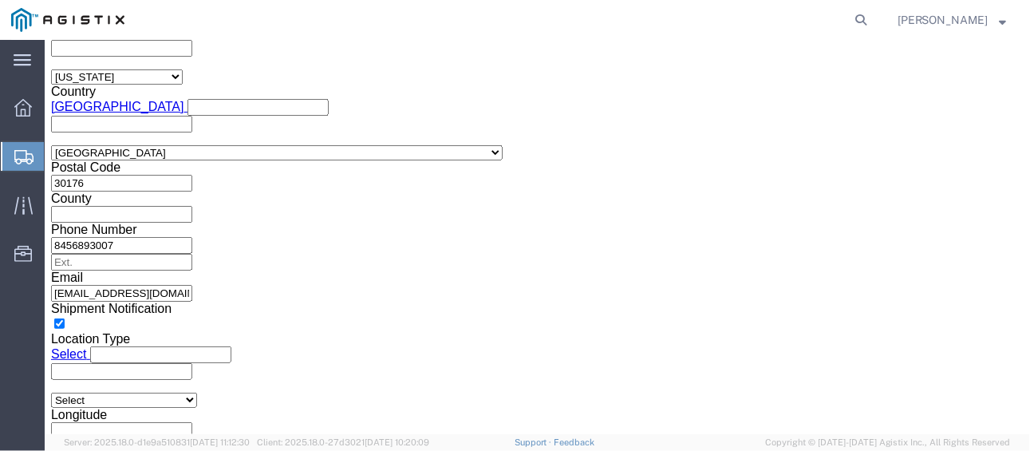
scroll to position [1234, 0]
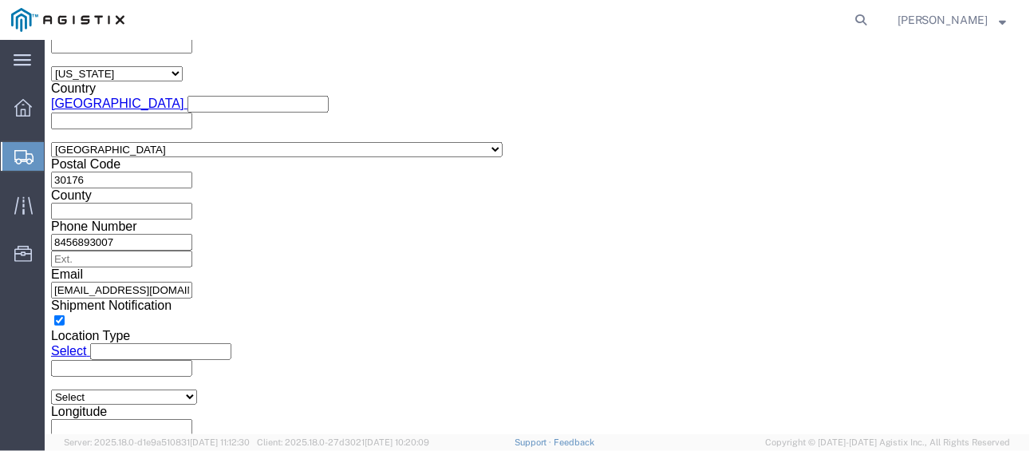
click button "Continue"
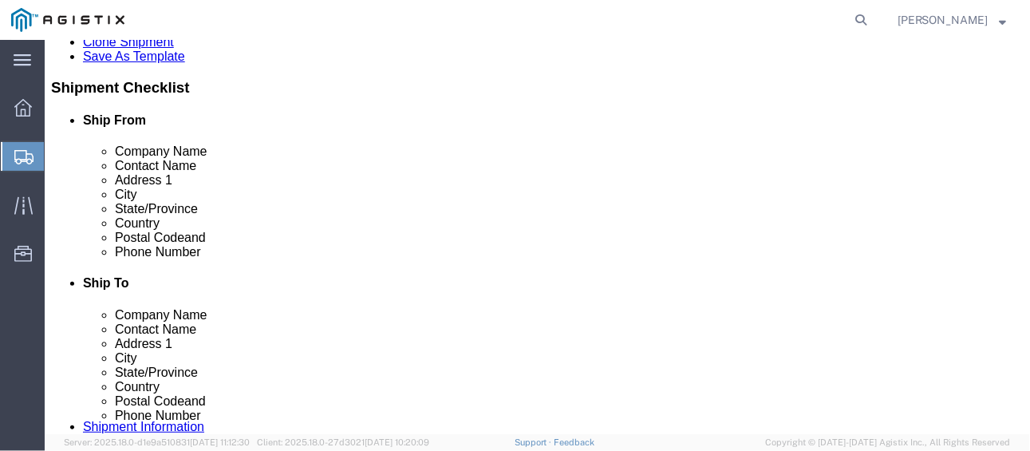
scroll to position [389, 0]
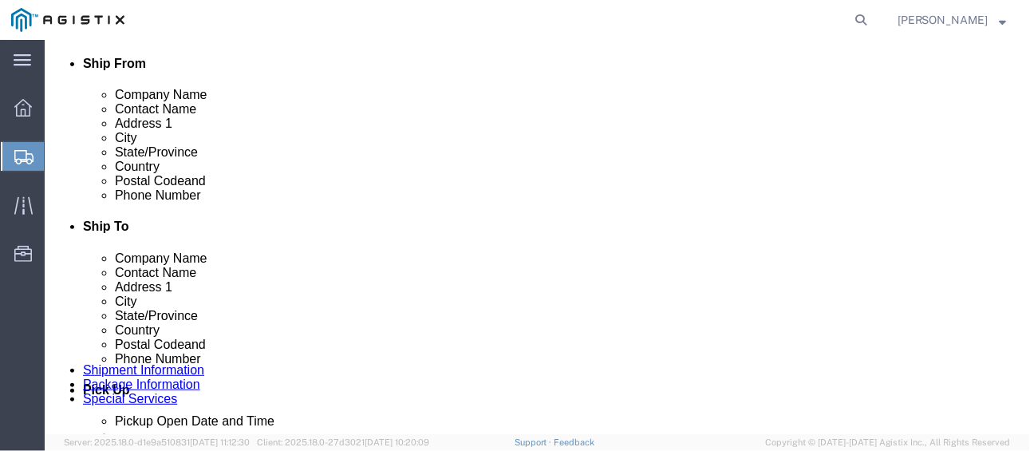
click button "Continue"
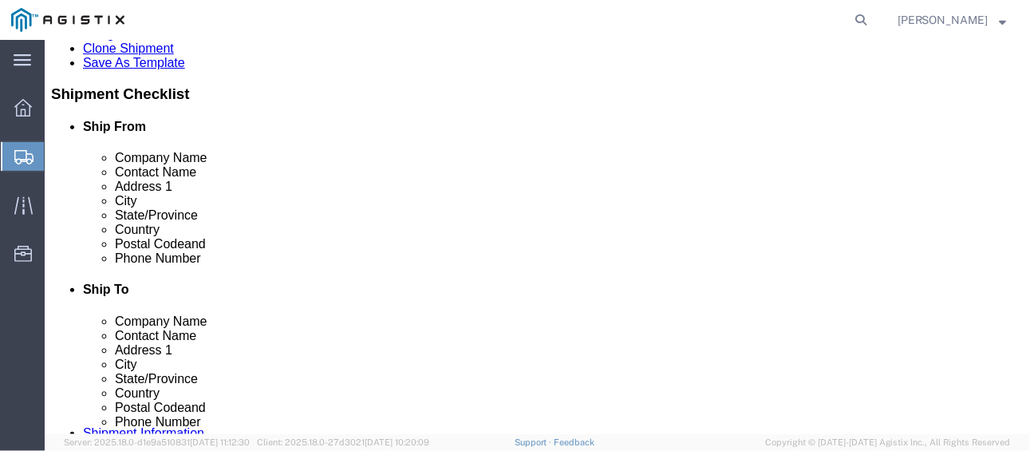
click button "Upload"
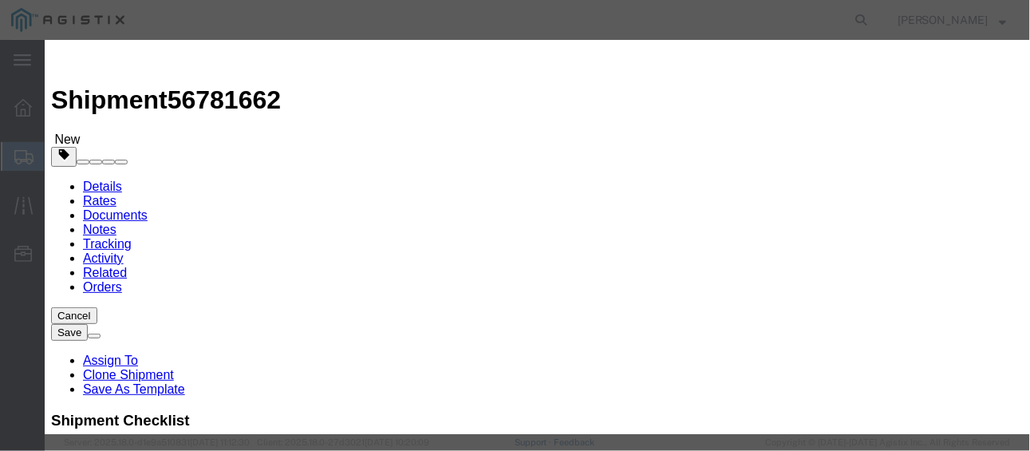
click icon "button"
